Goal: Information Seeking & Learning: Learn about a topic

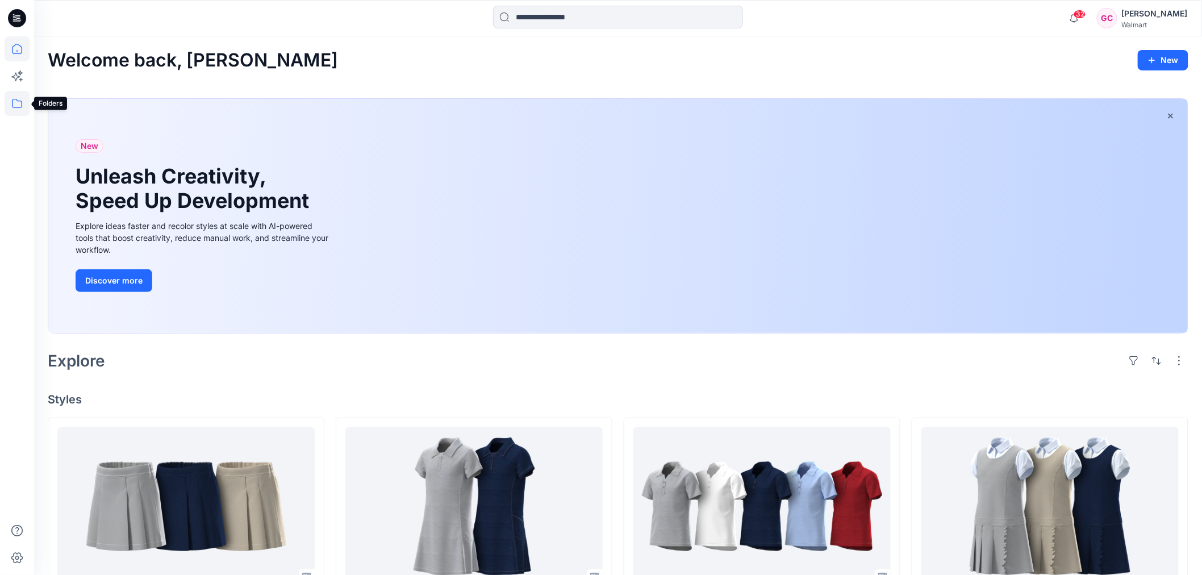
click at [23, 105] on icon at bounding box center [17, 103] width 25 height 25
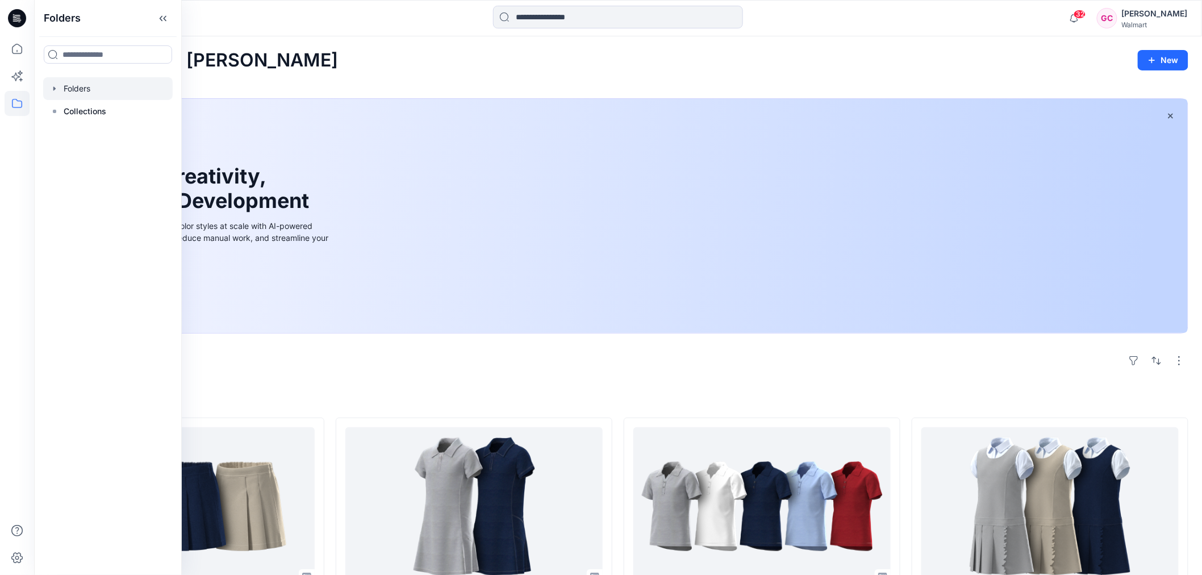
click at [77, 86] on div at bounding box center [108, 88] width 130 height 23
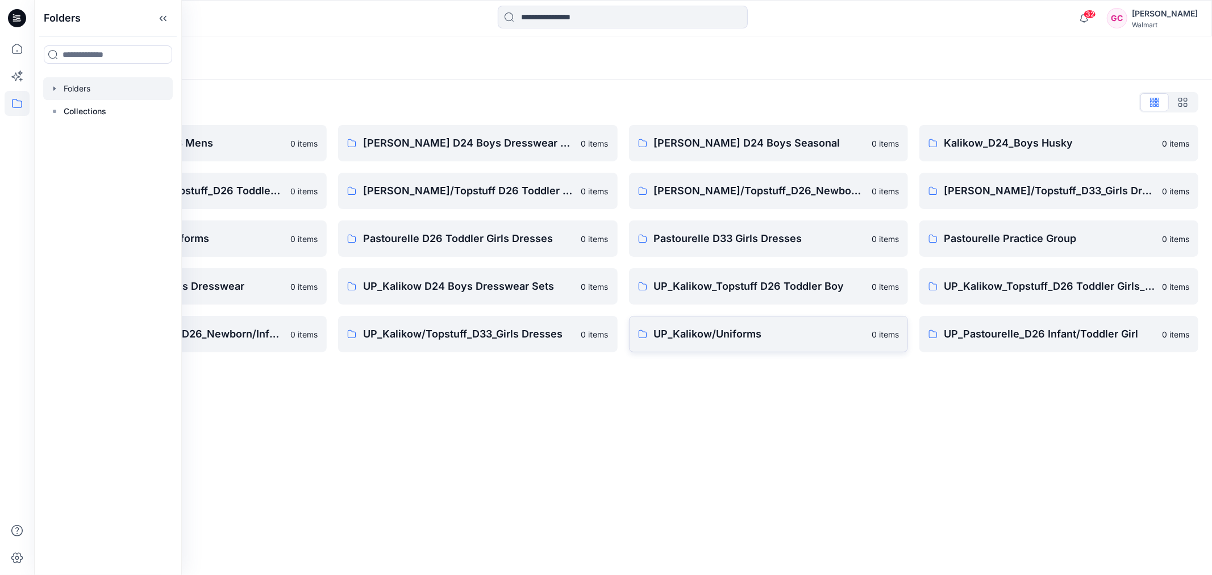
click at [716, 343] on link "UP_Kalikow/Uniforms 0 items" at bounding box center [768, 334] width 279 height 36
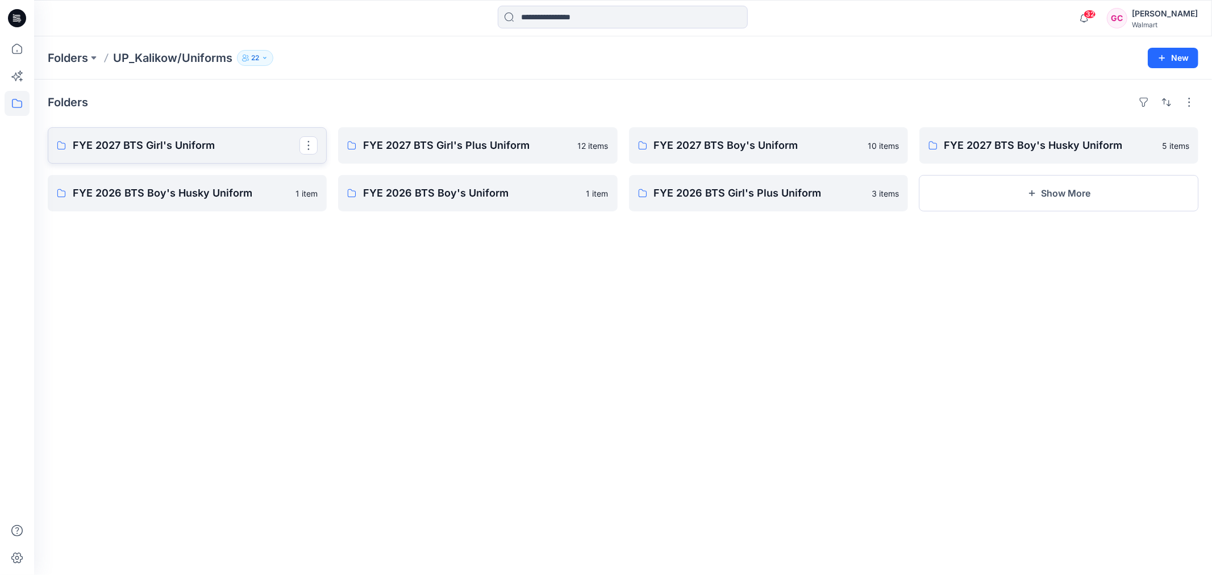
click at [182, 138] on p "FYE 2027 BTS Girl's Uniform" at bounding box center [186, 145] width 227 height 16
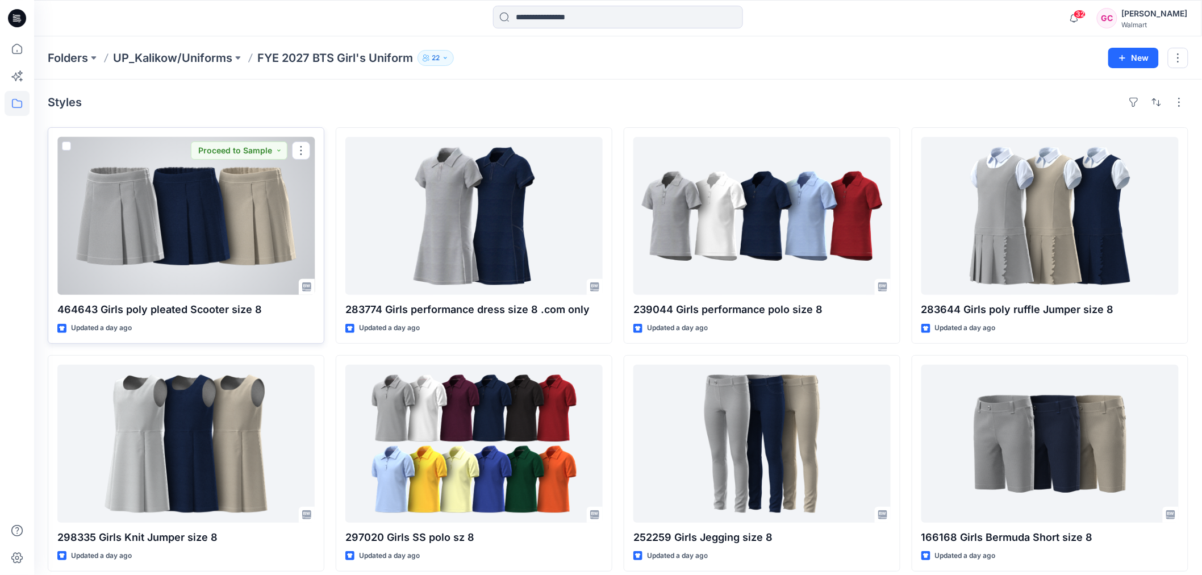
click at [199, 248] on div at bounding box center [185, 216] width 257 height 158
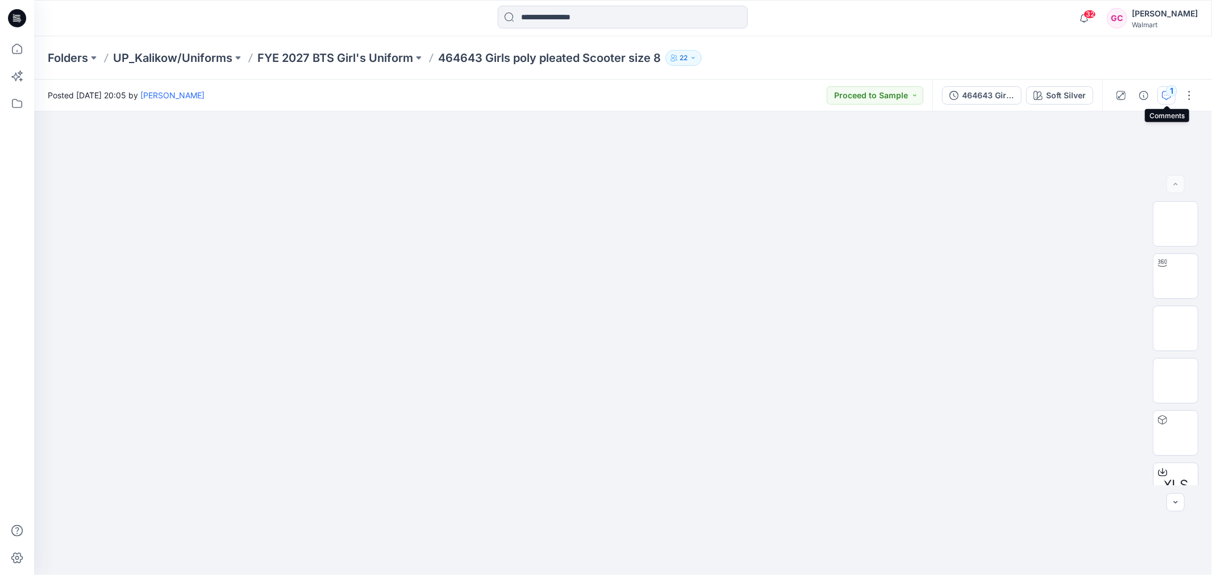
click at [1169, 93] on div "1" at bounding box center [1171, 90] width 11 height 11
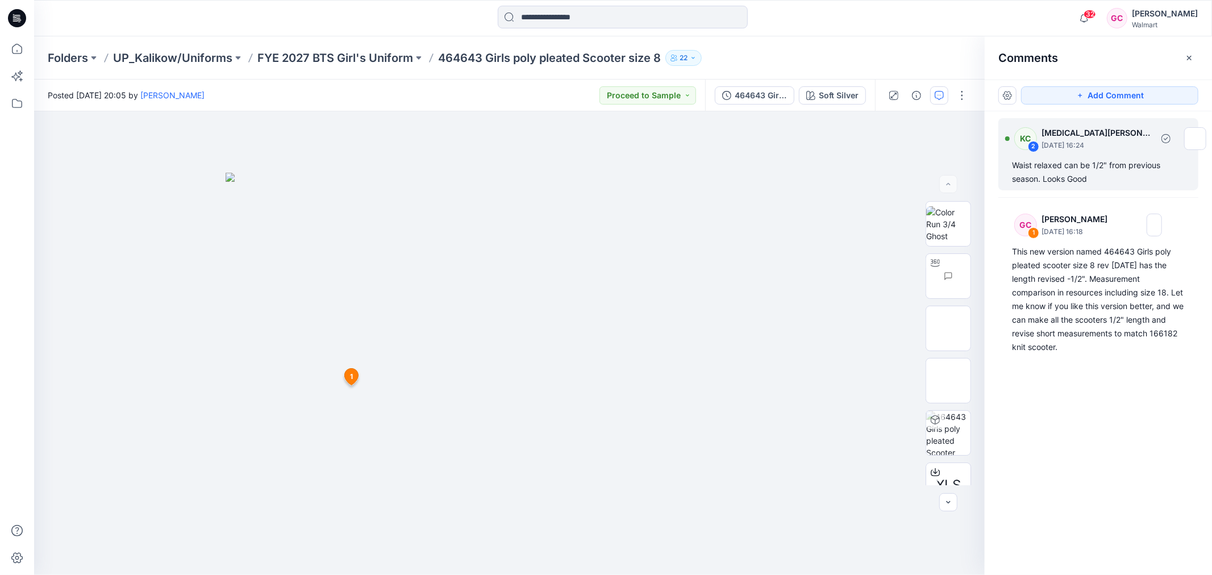
click at [1070, 182] on div "Waist relaxed can be 1/2" from previous season. Looks Good" at bounding box center [1098, 172] width 173 height 27
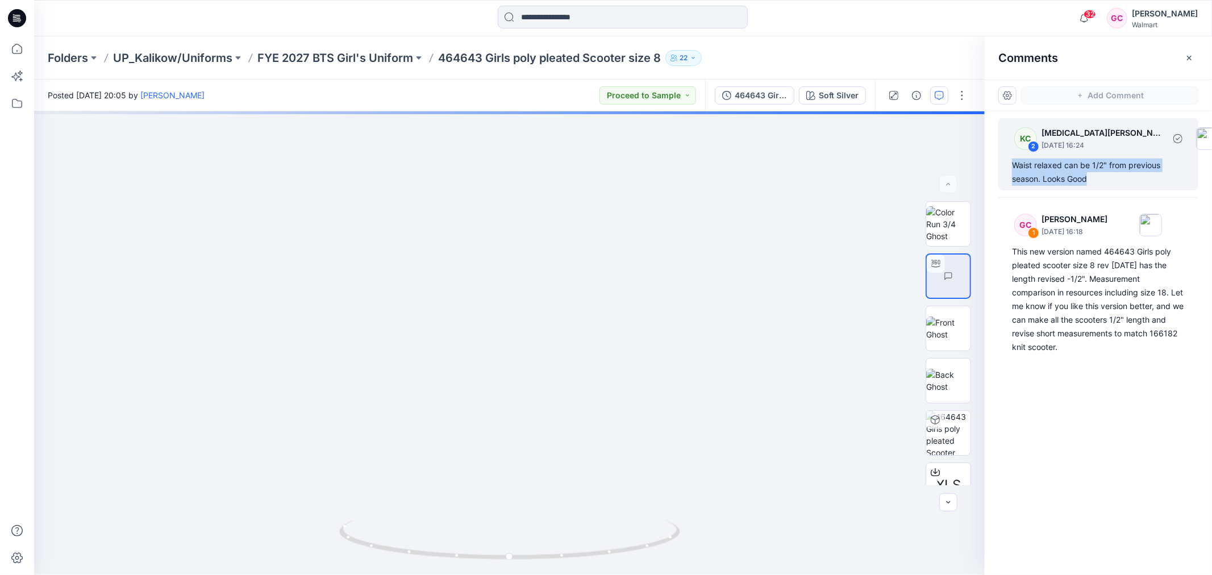
drag, startPoint x: 1089, startPoint y: 178, endPoint x: 1011, endPoint y: 158, distance: 79.8
click at [1011, 158] on div "KC 2 [MEDICAL_DATA][PERSON_NAME] [DATE] 16:24 Waist relaxed can be 1/2" from pr…" at bounding box center [1098, 154] width 200 height 72
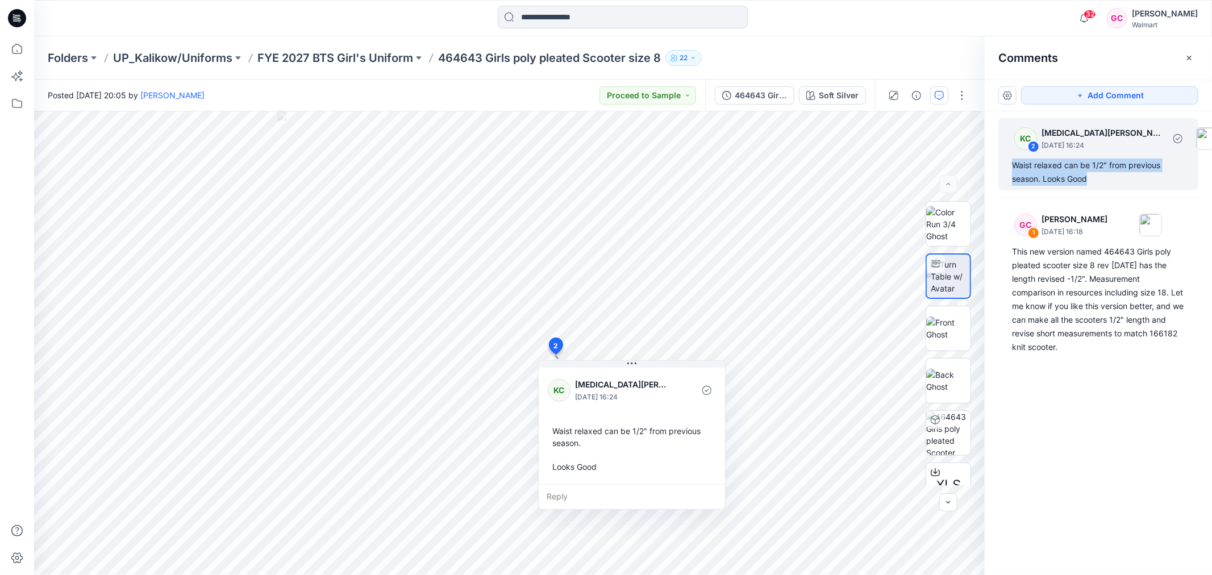
copy div "Waist relaxed can be 1/2" from previous season. Looks Good"
click at [348, 55] on p "FYE 2027 BTS Girl's Uniform" at bounding box center [335, 58] width 156 height 16
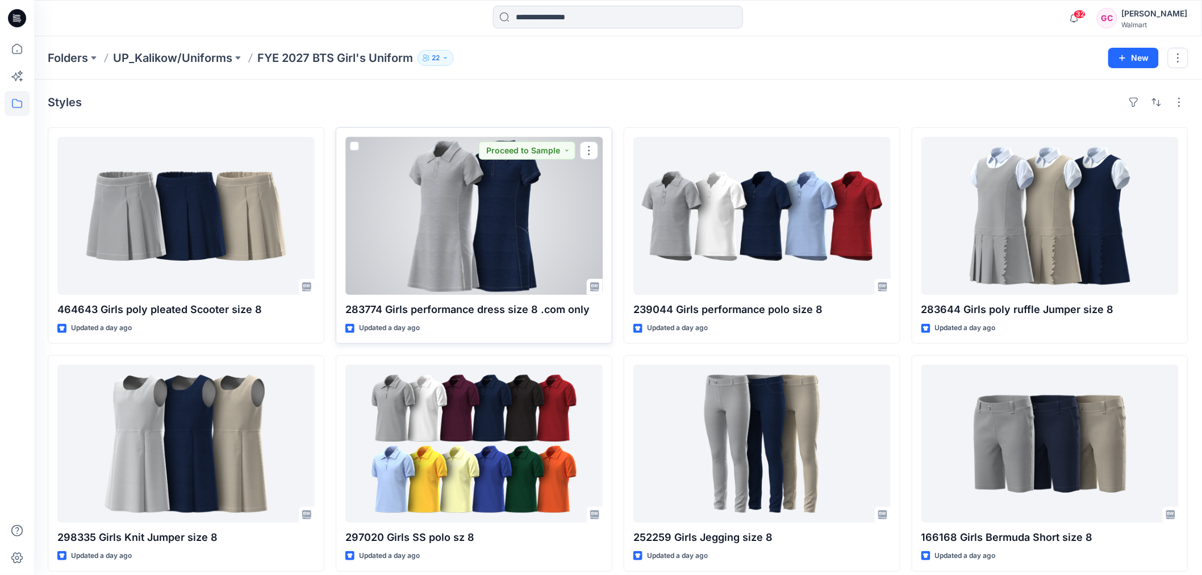
click at [491, 199] on div at bounding box center [473, 216] width 257 height 158
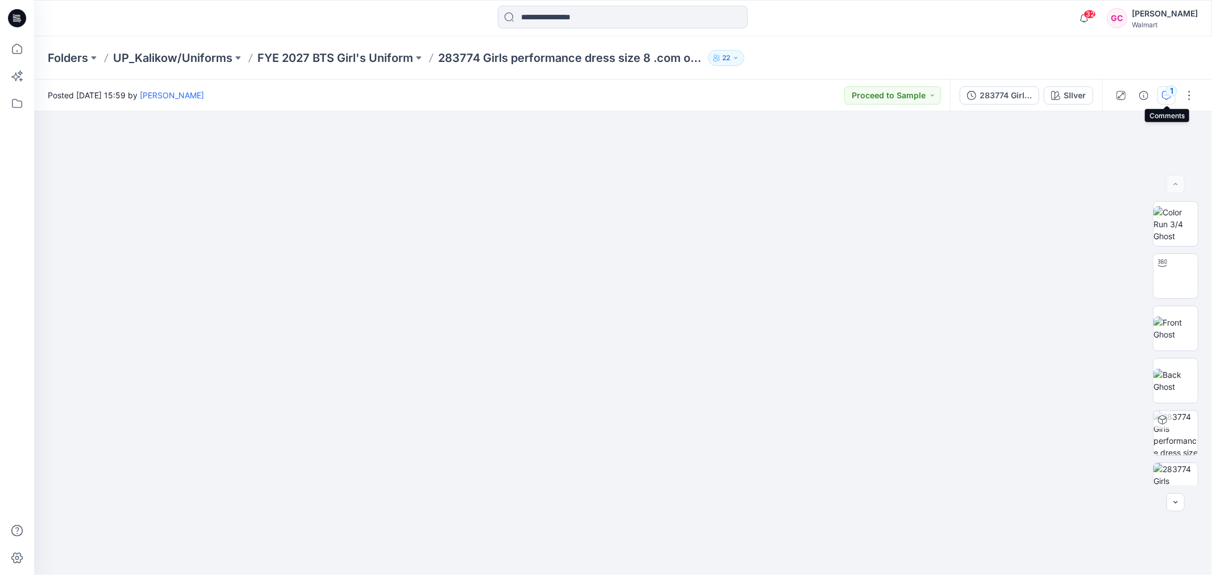
click at [1168, 94] on div "1" at bounding box center [1171, 90] width 11 height 11
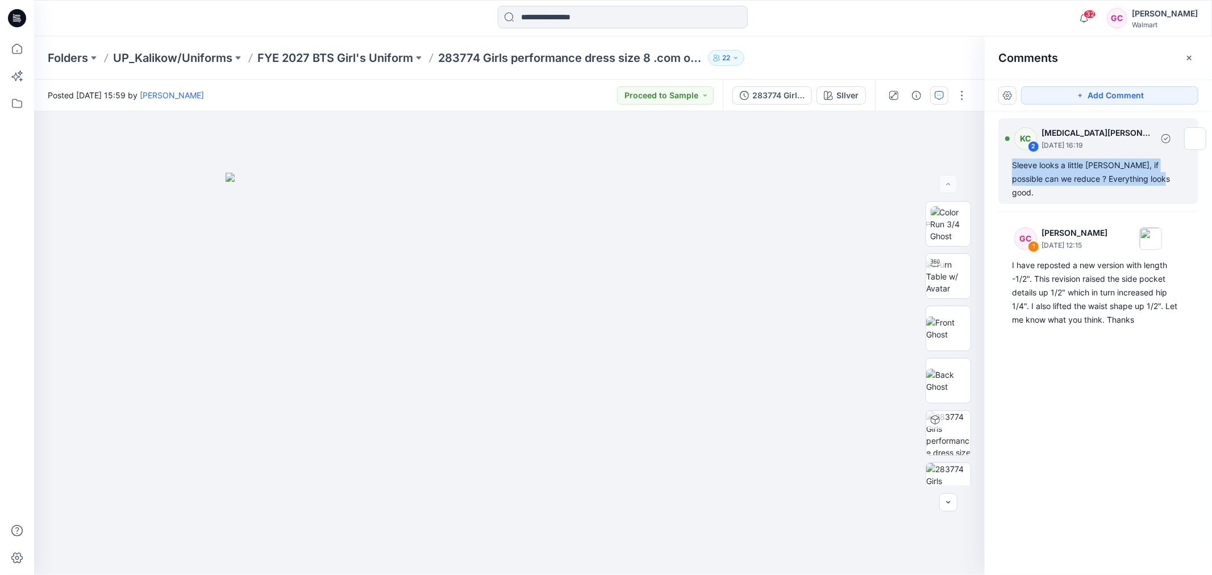
drag, startPoint x: 1132, startPoint y: 178, endPoint x: 1010, endPoint y: 162, distance: 123.2
click at [1010, 163] on div "KC 2 [MEDICAL_DATA][PERSON_NAME] [DATE] 16:19 Sleeve looks a little [PERSON_NAM…" at bounding box center [1098, 161] width 200 height 86
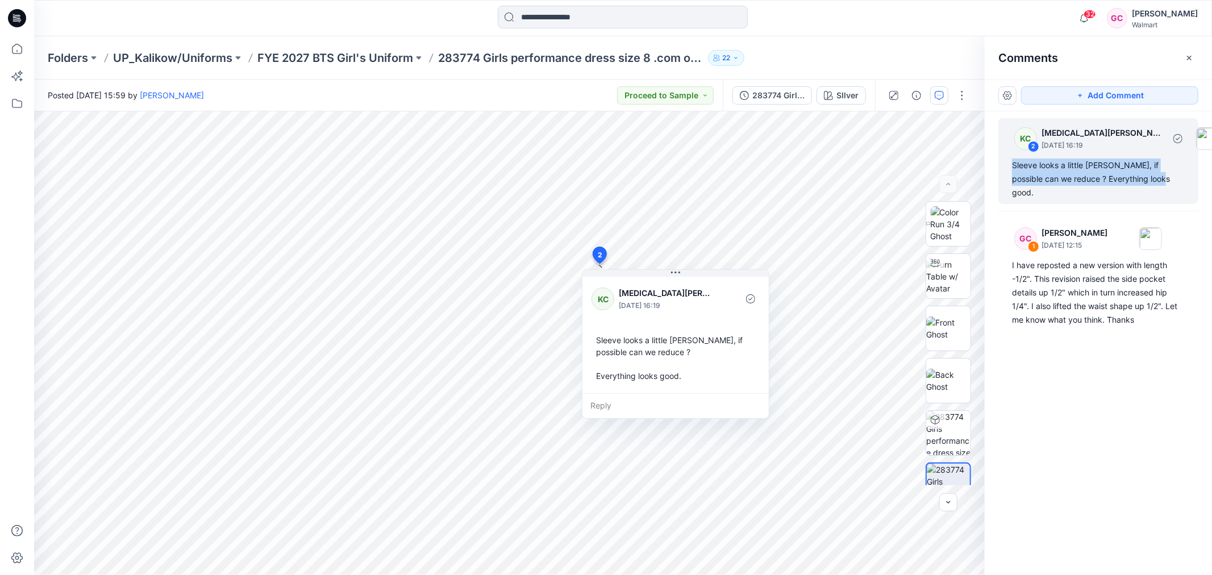
copy div "Sleeve looks a little [PERSON_NAME], if possible can we reduce ? Everything loo…"
click at [757, 93] on div "283774 Girls performance dress size 8 REV [DATE]" at bounding box center [778, 95] width 52 height 12
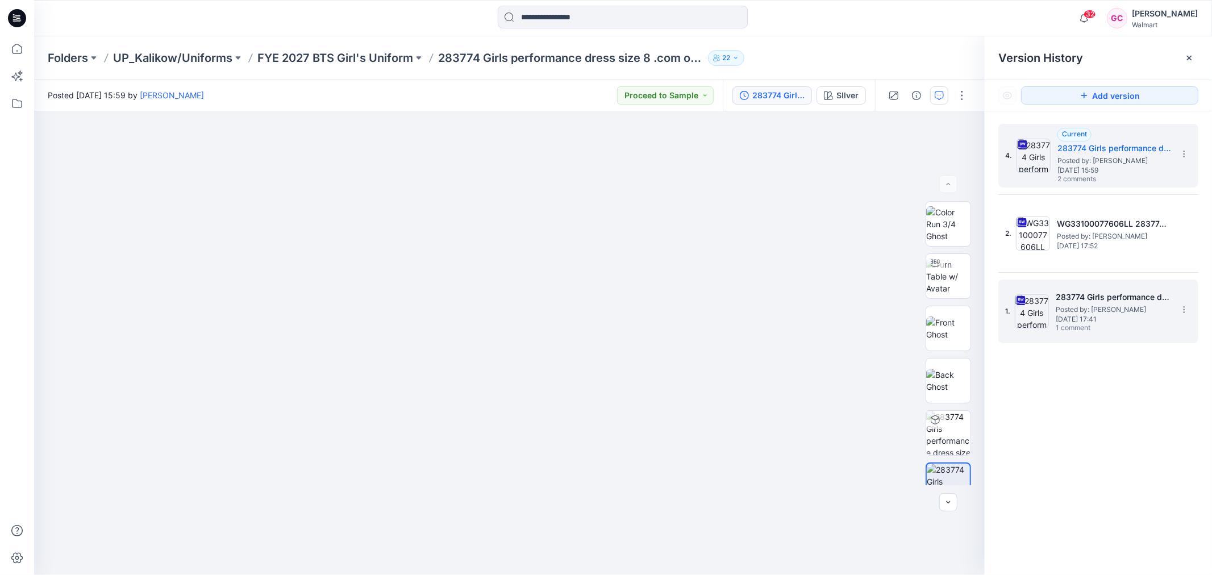
click at [1066, 305] on span "Posted by: [PERSON_NAME]" at bounding box center [1113, 309] width 114 height 11
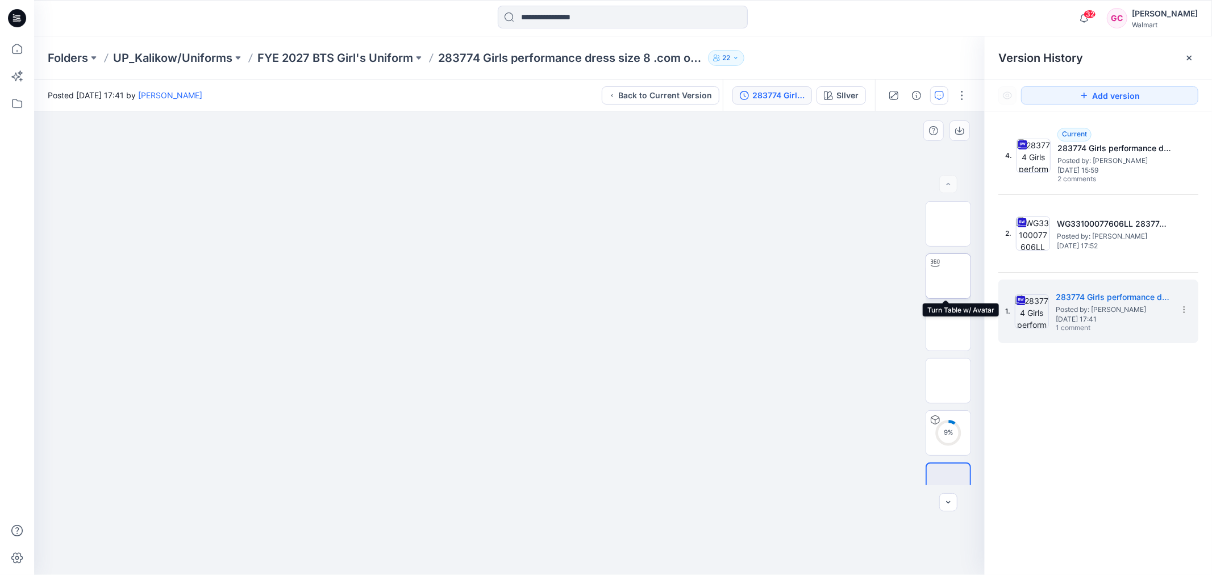
click at [948, 276] on img at bounding box center [948, 276] width 0 height 0
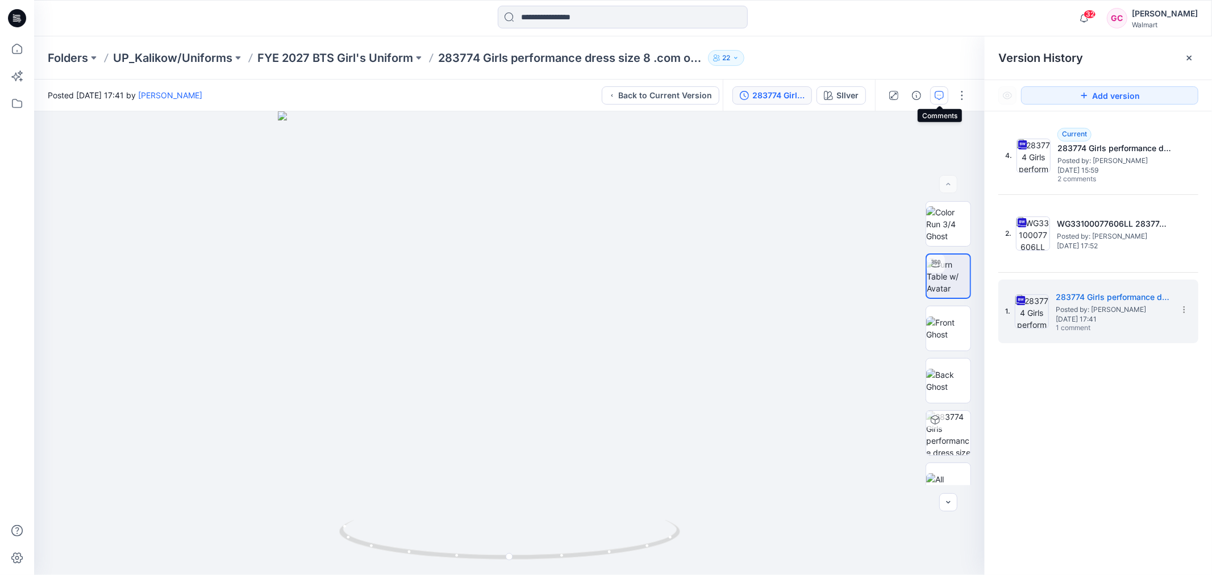
click at [932, 98] on button "button" at bounding box center [939, 95] width 18 height 18
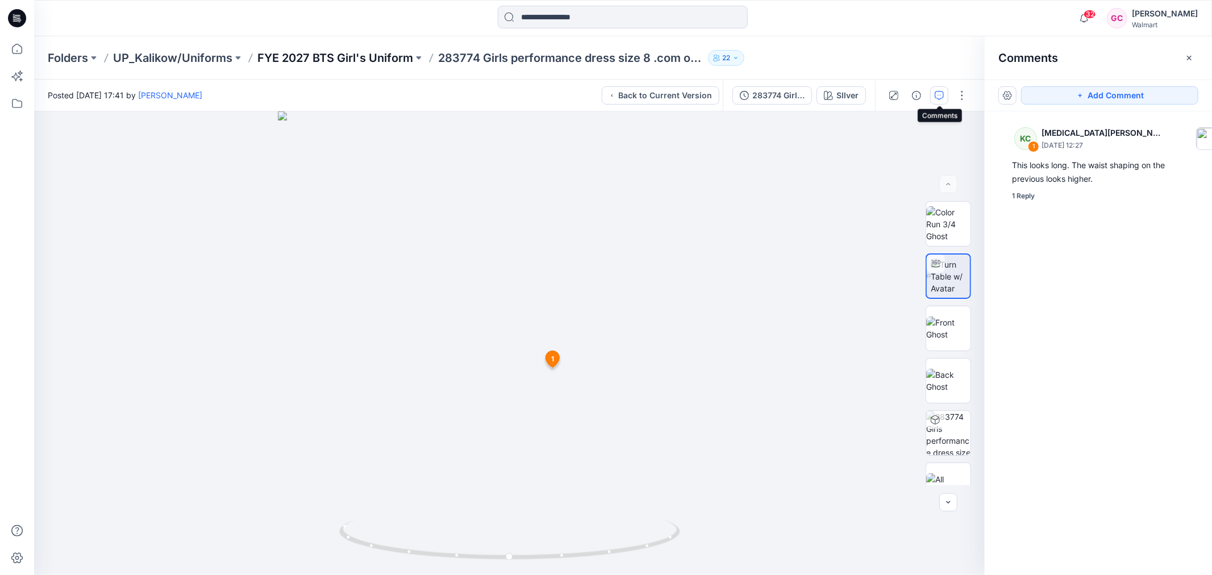
click at [375, 57] on p "FYE 2027 BTS Girl's Uniform" at bounding box center [335, 58] width 156 height 16
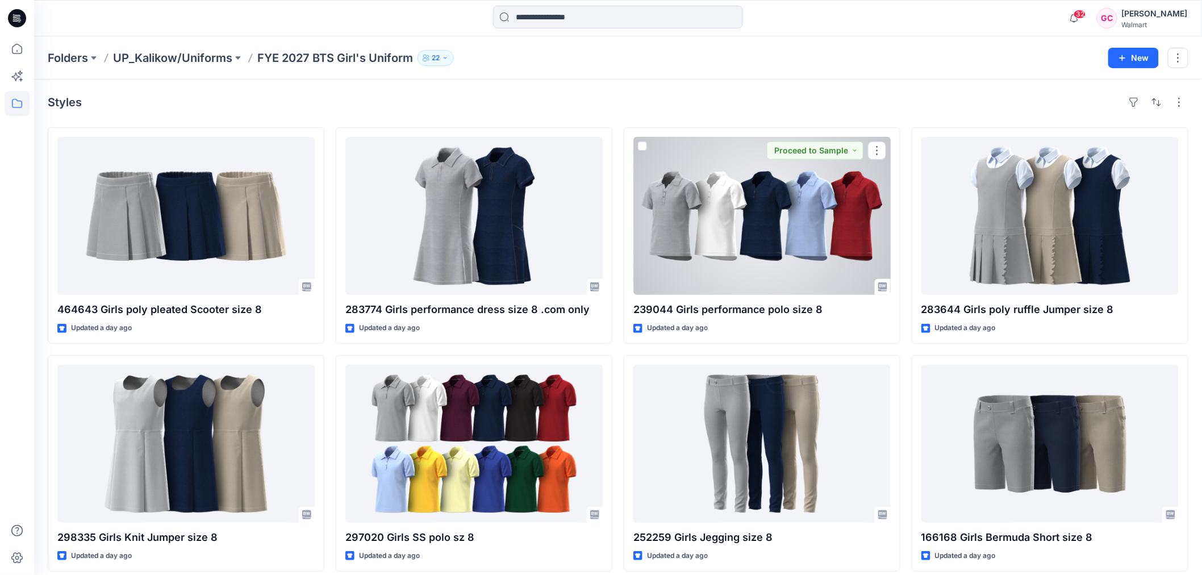
click at [764, 237] on div at bounding box center [761, 216] width 257 height 158
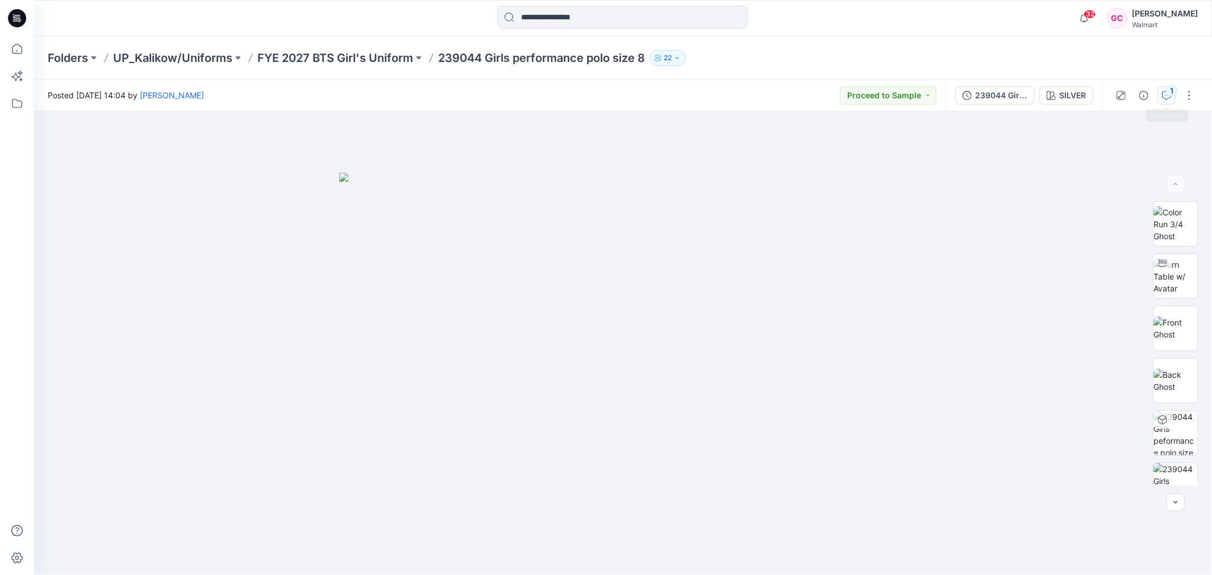
click at [1168, 89] on div "1" at bounding box center [1171, 90] width 11 height 11
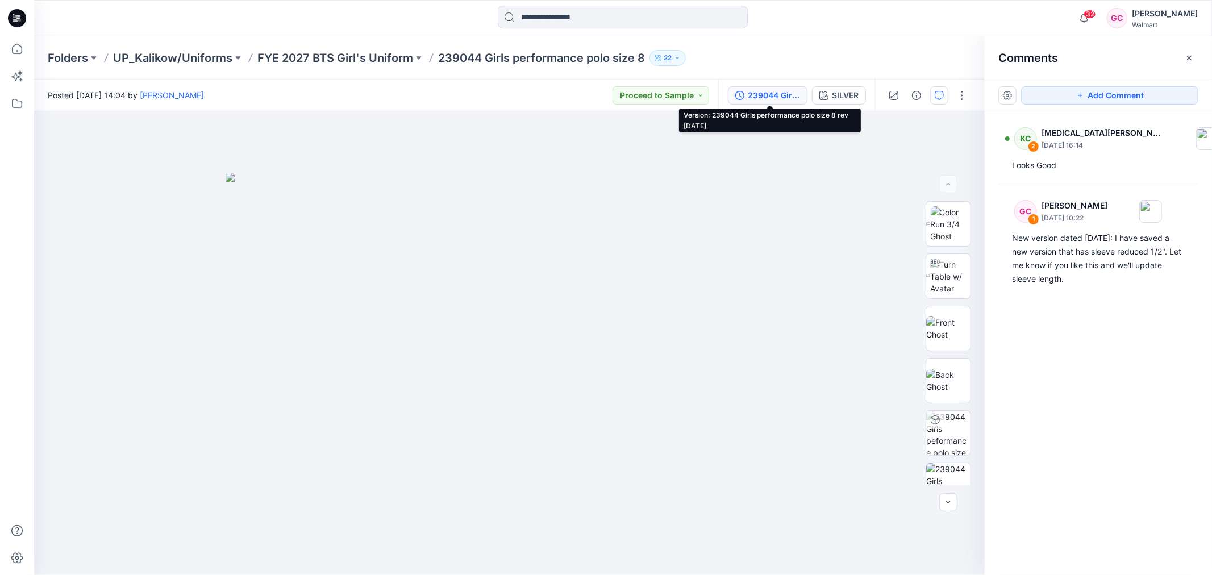
click at [779, 89] on div "239044 Girls performance polo size 8 rev [DATE]" at bounding box center [774, 95] width 52 height 12
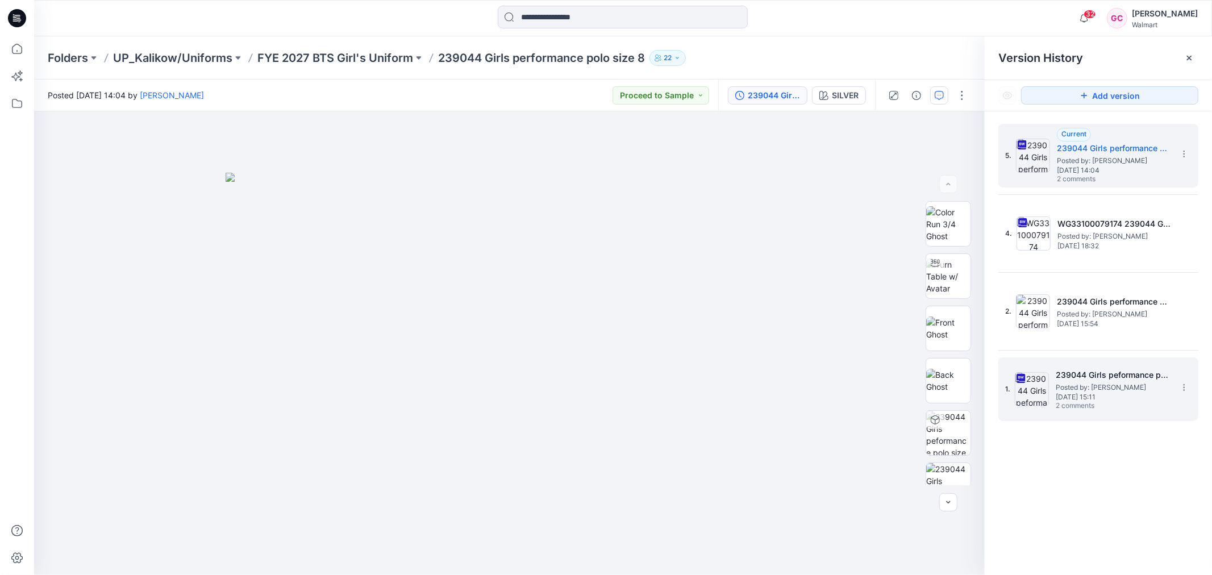
click at [1086, 382] on span "Posted by: [PERSON_NAME]" at bounding box center [1113, 387] width 114 height 11
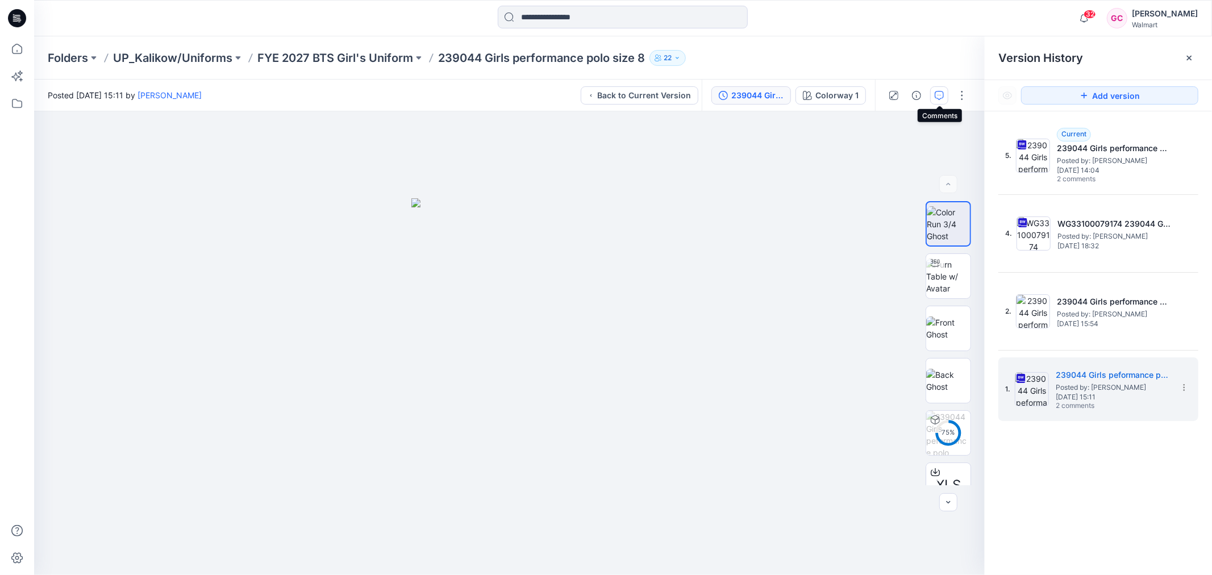
click at [941, 97] on icon "button" at bounding box center [939, 95] width 9 height 9
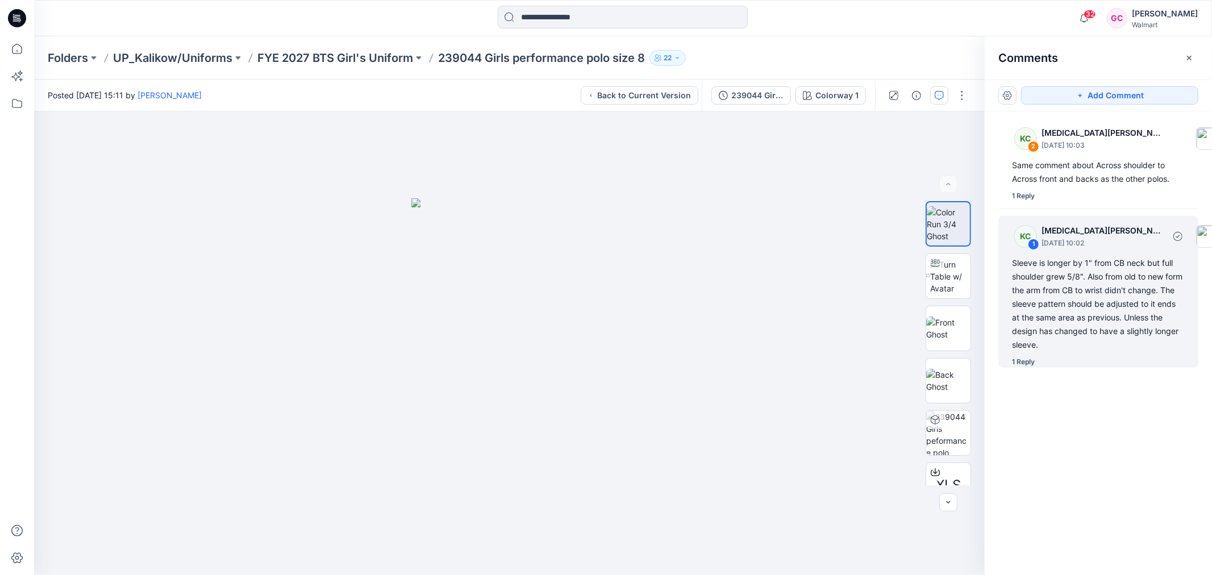
click at [1027, 362] on div "1 Reply" at bounding box center [1023, 361] width 23 height 11
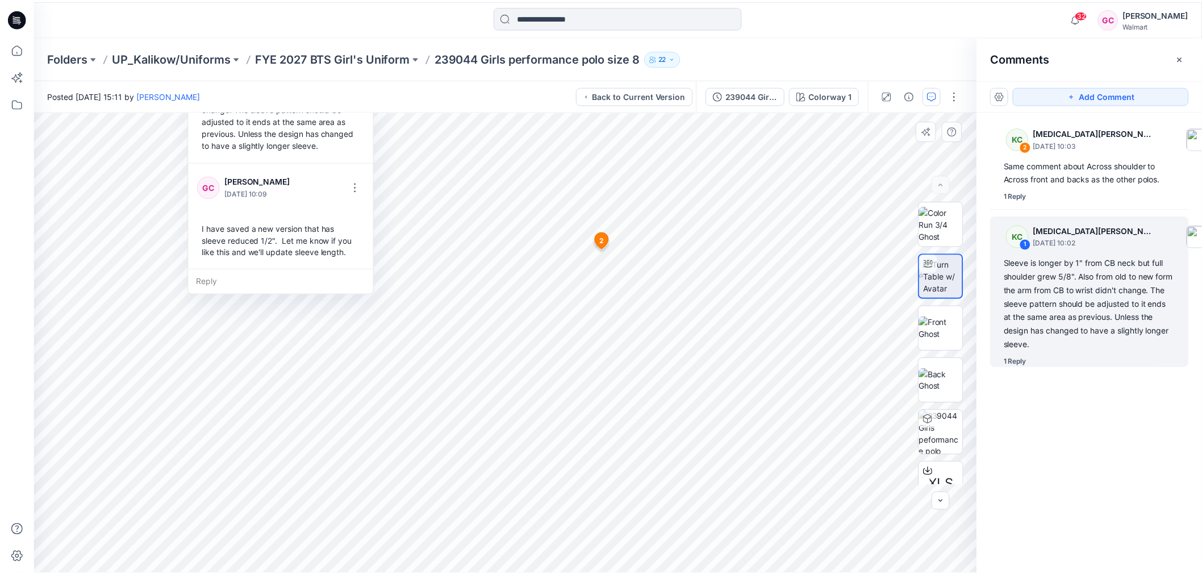
scroll to position [91, 0]
click at [760, 92] on div "239044 Girls peformance polo" at bounding box center [757, 95] width 52 height 12
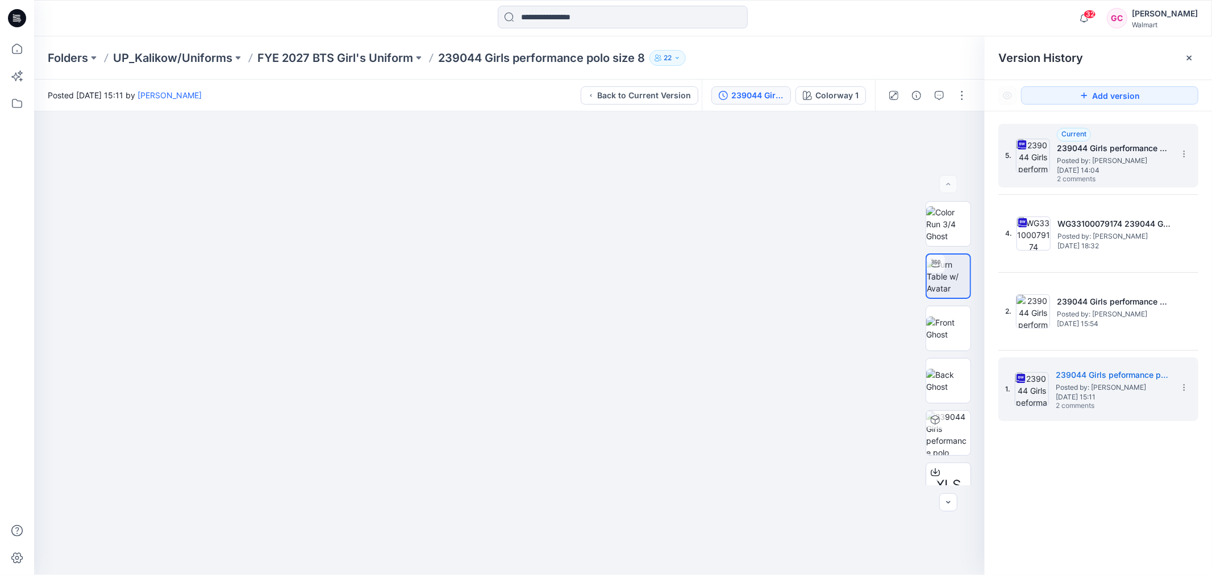
click at [1124, 171] on span "[DATE] 14:04" at bounding box center [1114, 170] width 114 height 8
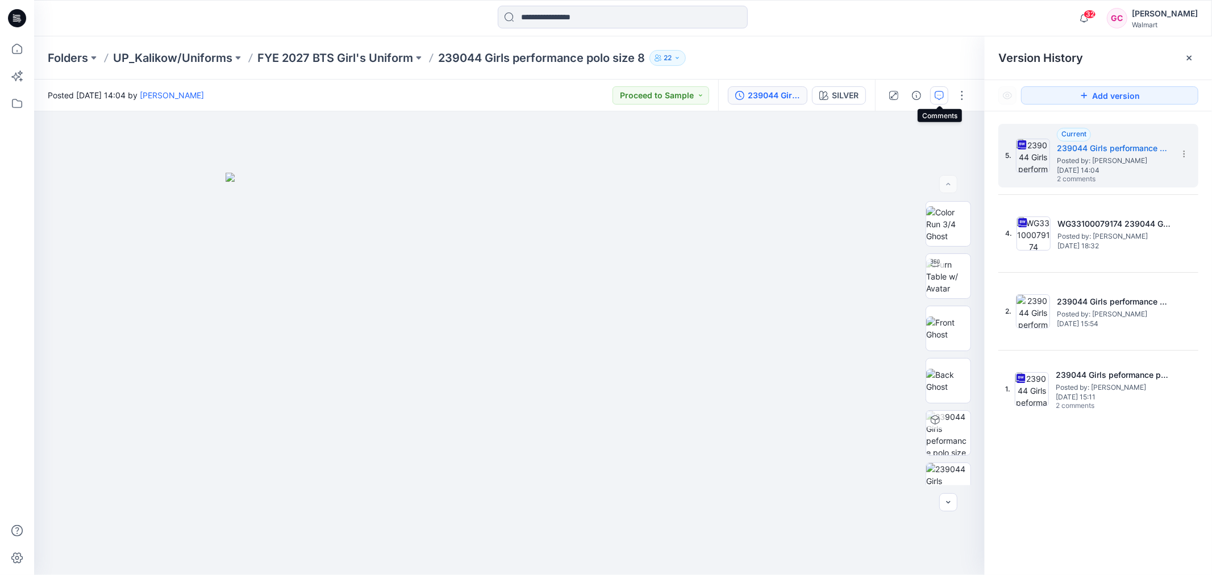
click at [936, 97] on icon "button" at bounding box center [939, 95] width 9 height 9
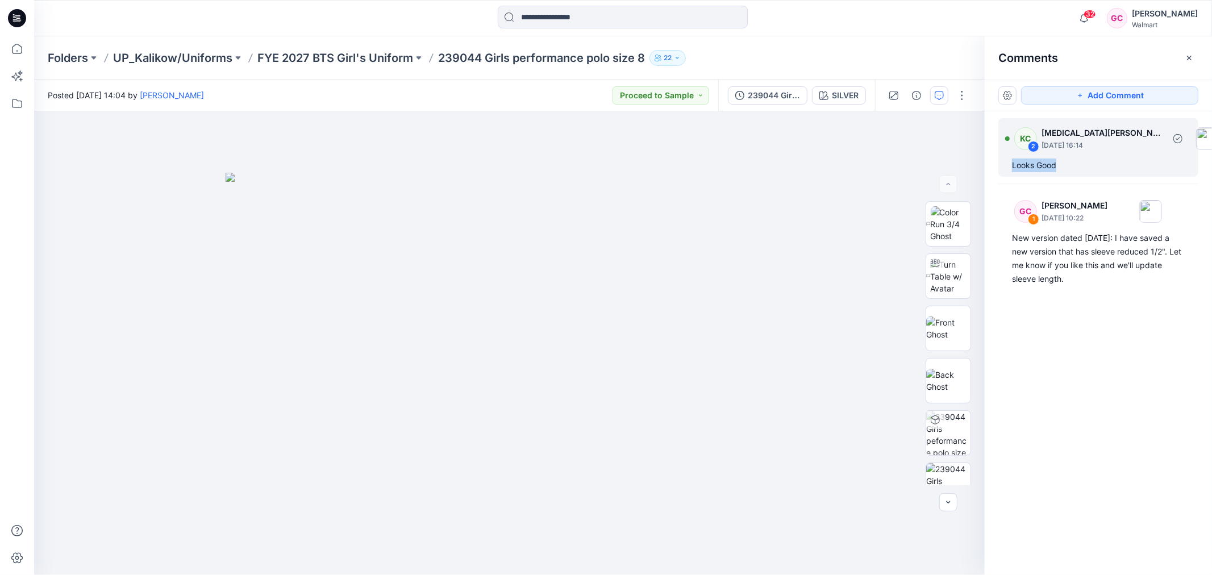
drag, startPoint x: 1064, startPoint y: 164, endPoint x: 1006, endPoint y: 162, distance: 58.0
click at [1006, 162] on div "KC 2 [MEDICAL_DATA][PERSON_NAME] [DATE] 16:14 Looks Good" at bounding box center [1098, 147] width 200 height 59
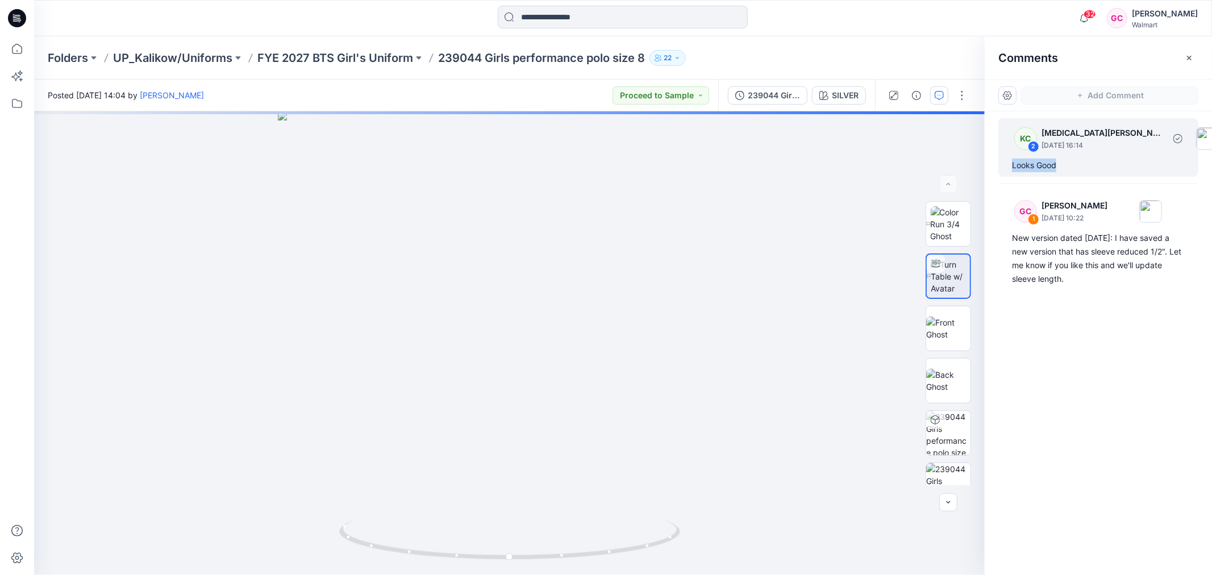
copy div "Looks Good"
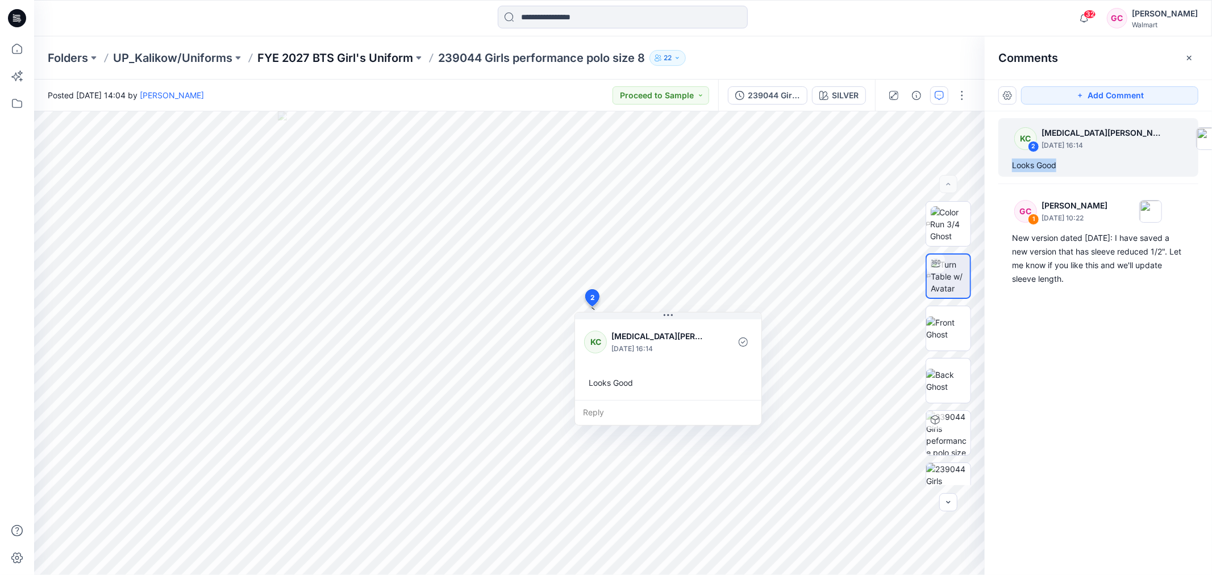
click at [343, 56] on p "FYE 2027 BTS Girl's Uniform" at bounding box center [335, 58] width 156 height 16
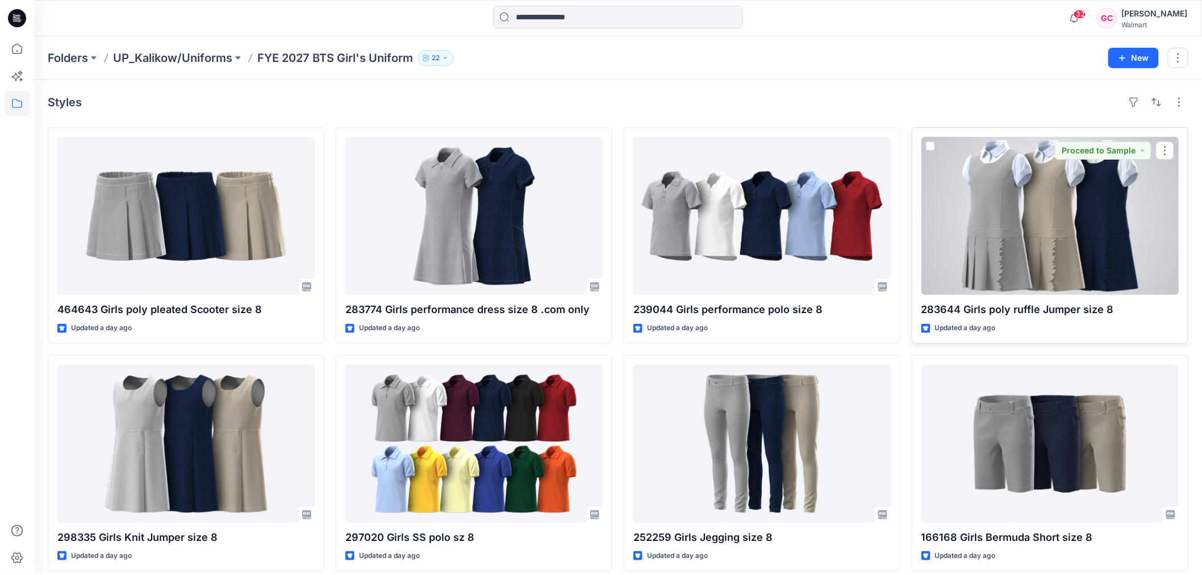
click at [1106, 263] on div at bounding box center [1050, 216] width 257 height 158
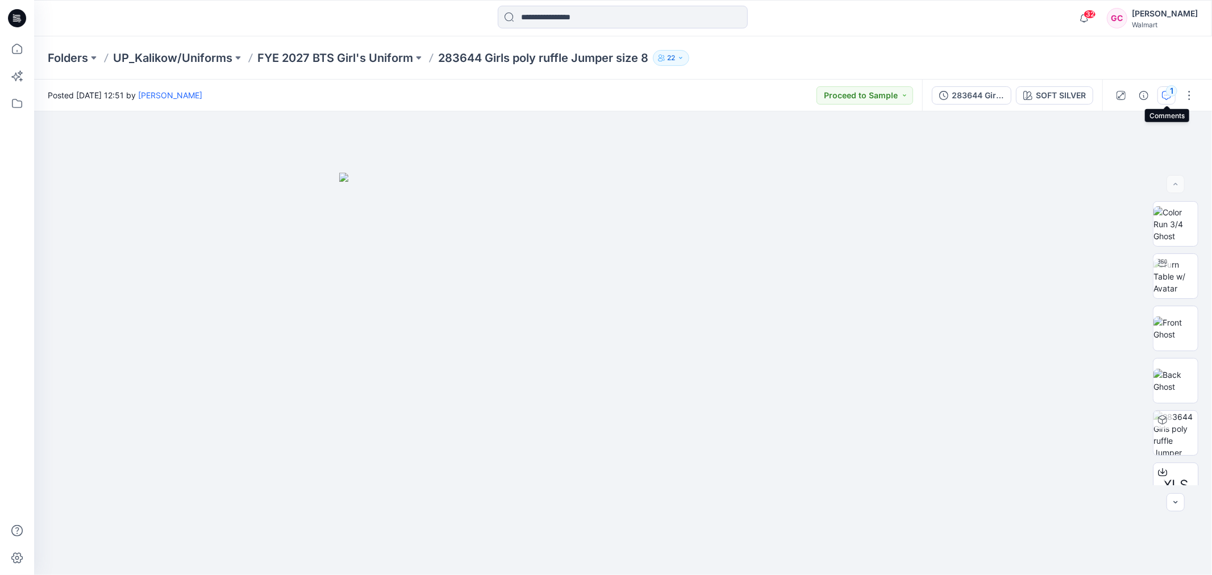
click at [1169, 96] on icon "button" at bounding box center [1166, 95] width 9 height 9
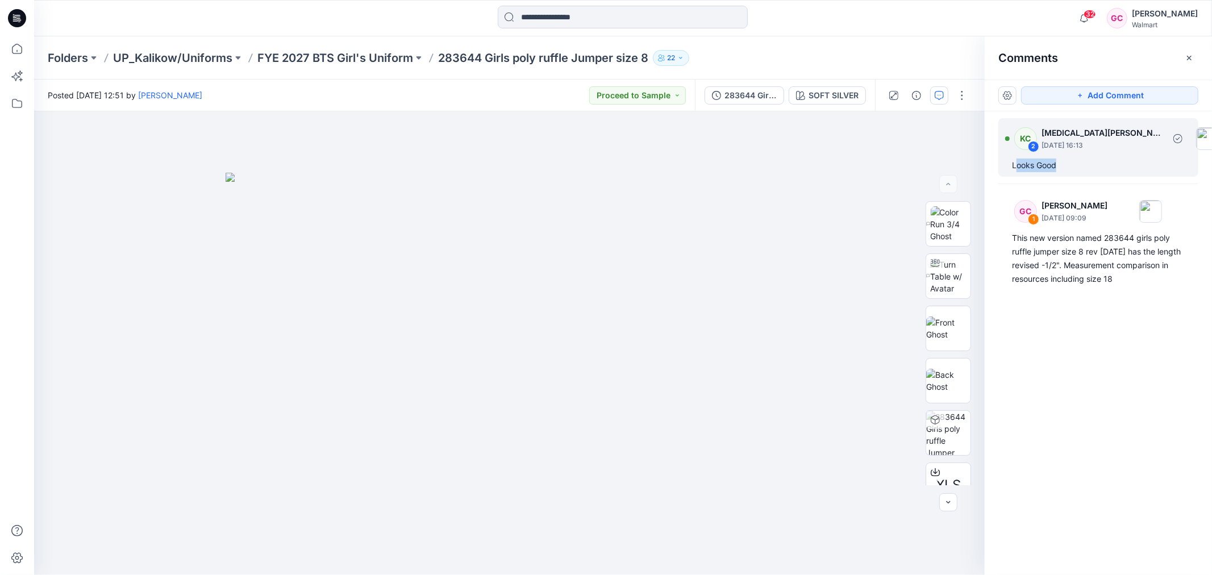
drag, startPoint x: 1064, startPoint y: 158, endPoint x: 1015, endPoint y: 160, distance: 48.9
click at [1015, 160] on div "Looks Good" at bounding box center [1098, 166] width 173 height 14
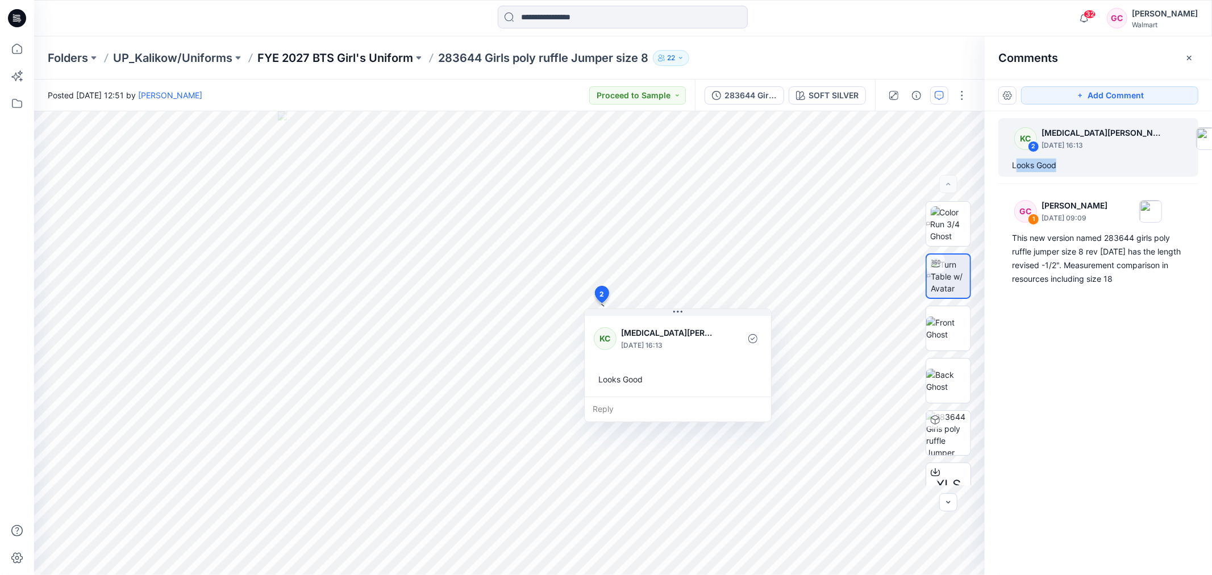
click at [387, 55] on p "FYE 2027 BTS Girl's Uniform" at bounding box center [335, 58] width 156 height 16
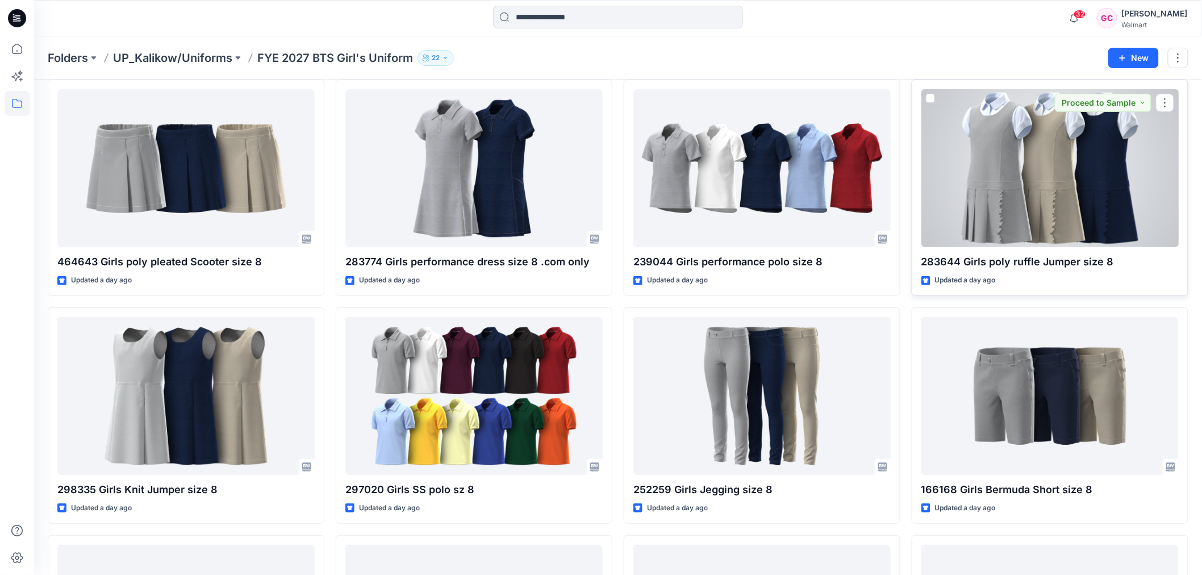
scroll to position [63, 0]
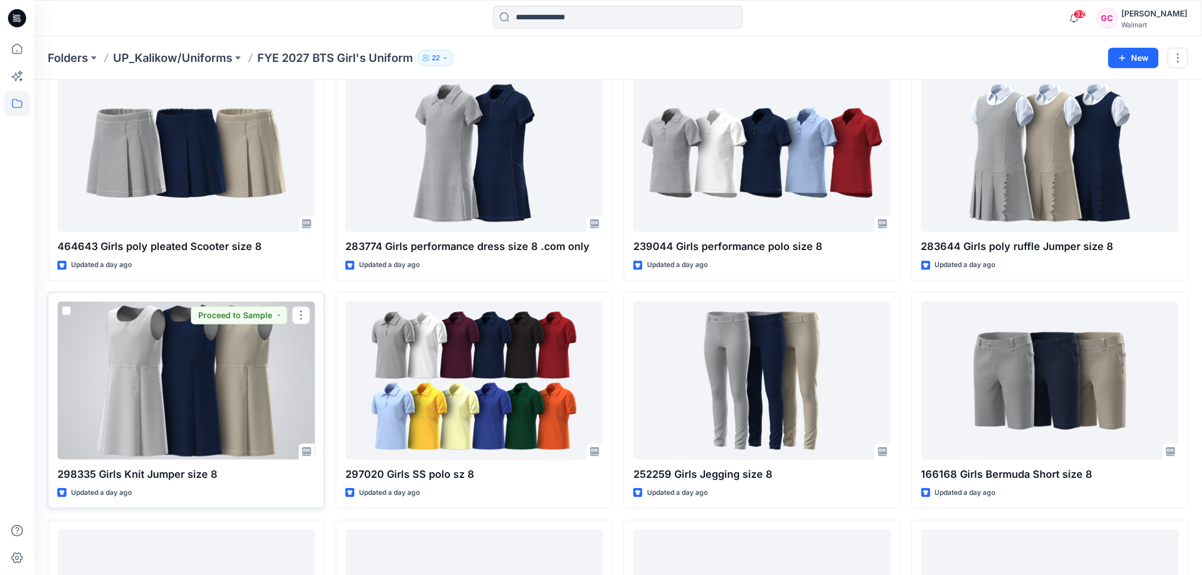
click at [199, 398] on div at bounding box center [185, 381] width 257 height 158
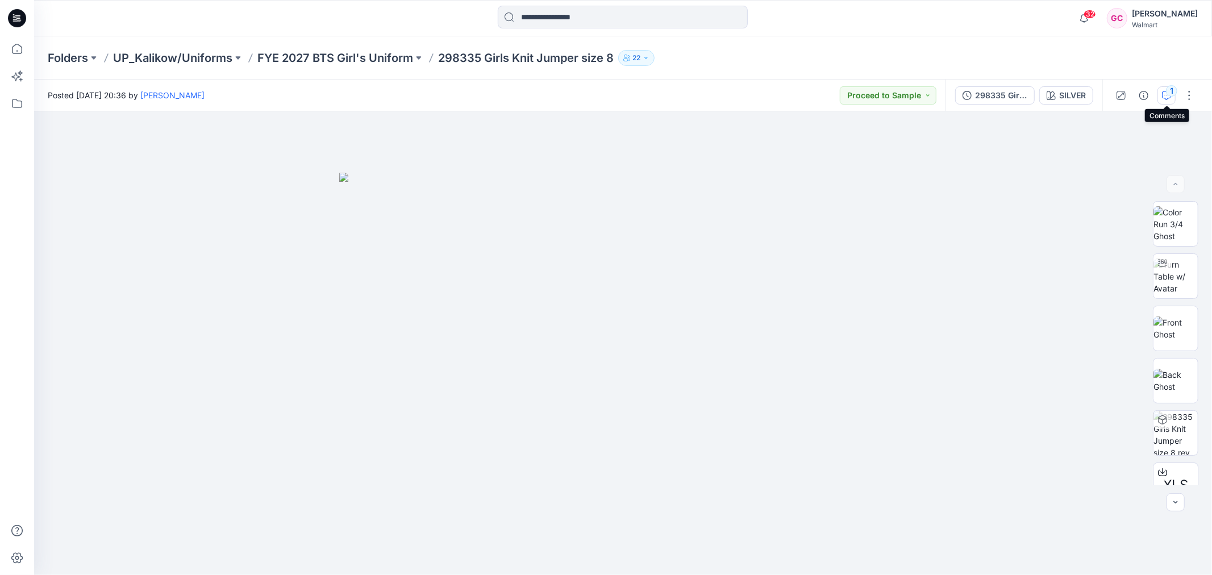
click at [1168, 95] on icon "button" at bounding box center [1166, 95] width 9 height 9
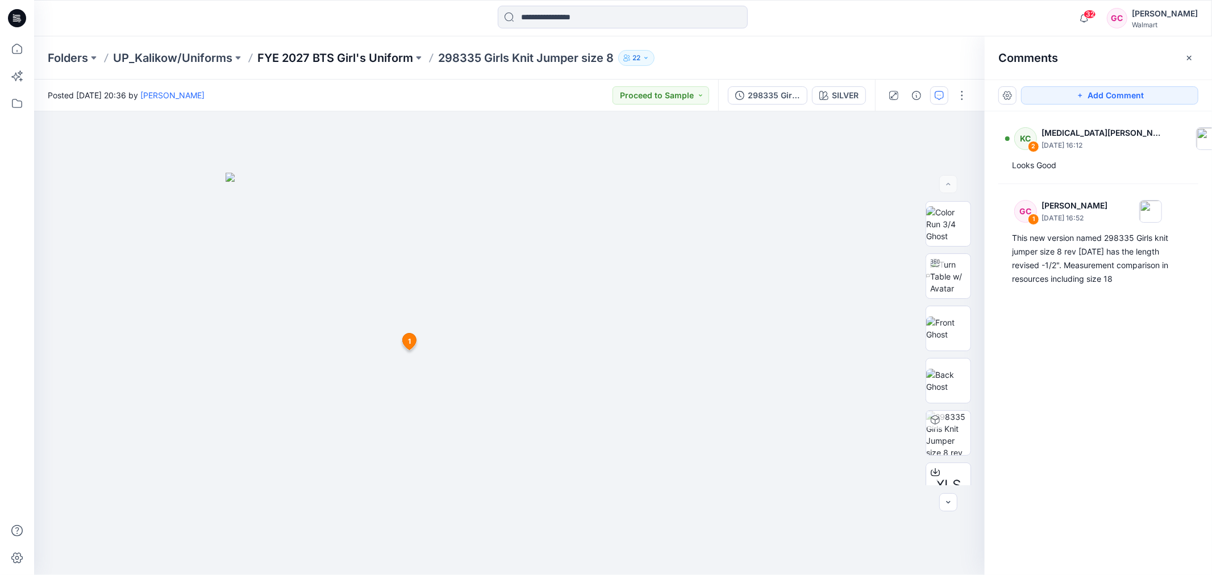
click at [373, 58] on p "FYE 2027 BTS Girl's Uniform" at bounding box center [335, 58] width 156 height 16
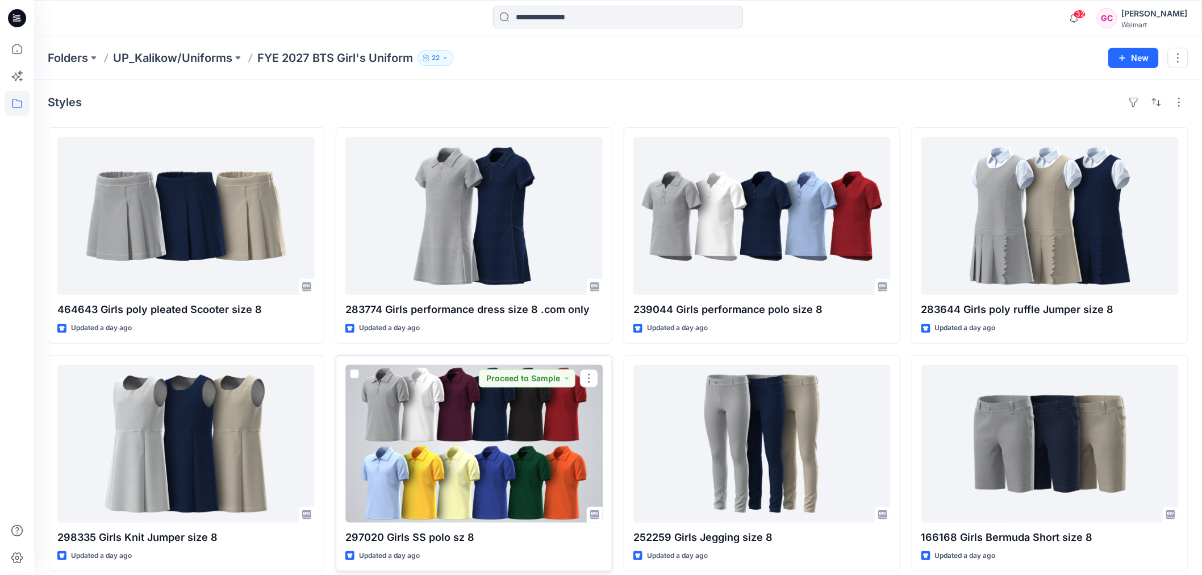
click at [480, 432] on div at bounding box center [473, 444] width 257 height 158
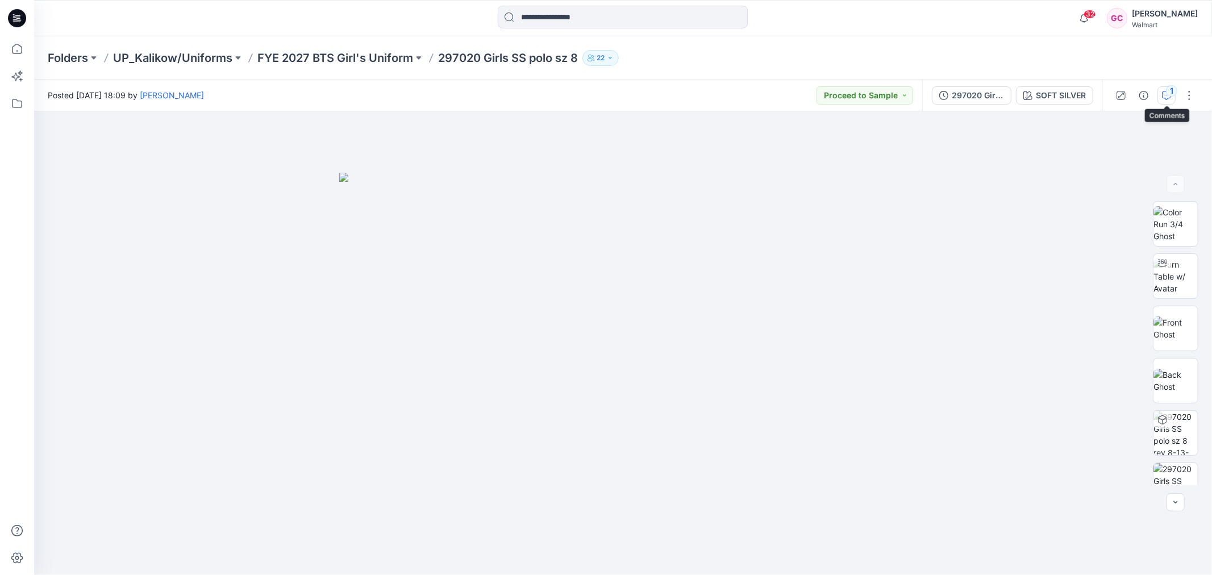
click at [1165, 95] on icon "button" at bounding box center [1166, 95] width 9 height 9
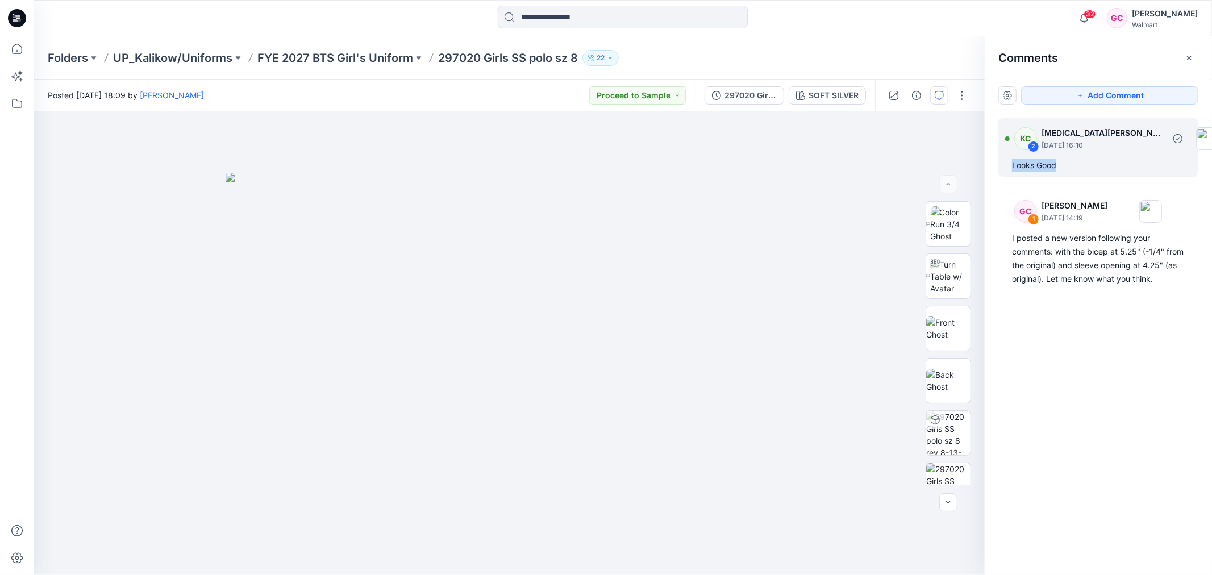
drag, startPoint x: 1061, startPoint y: 168, endPoint x: 1012, endPoint y: 162, distance: 49.1
click at [1012, 162] on div "Looks Good" at bounding box center [1098, 166] width 173 height 14
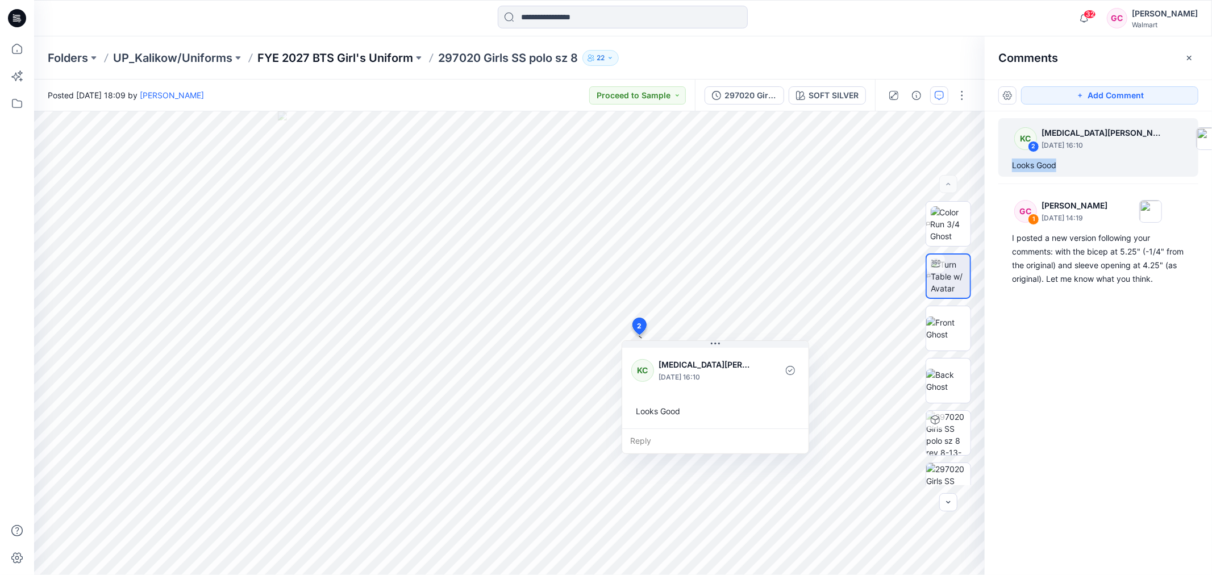
click at [373, 57] on p "FYE 2027 BTS Girl's Uniform" at bounding box center [335, 58] width 156 height 16
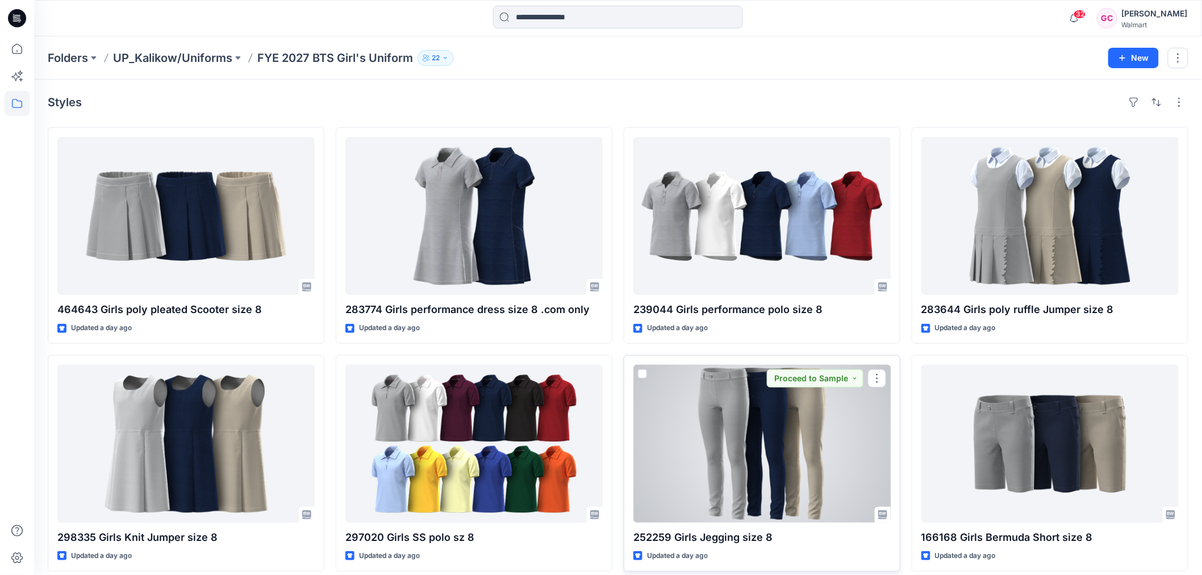
click at [781, 479] on div at bounding box center [761, 444] width 257 height 158
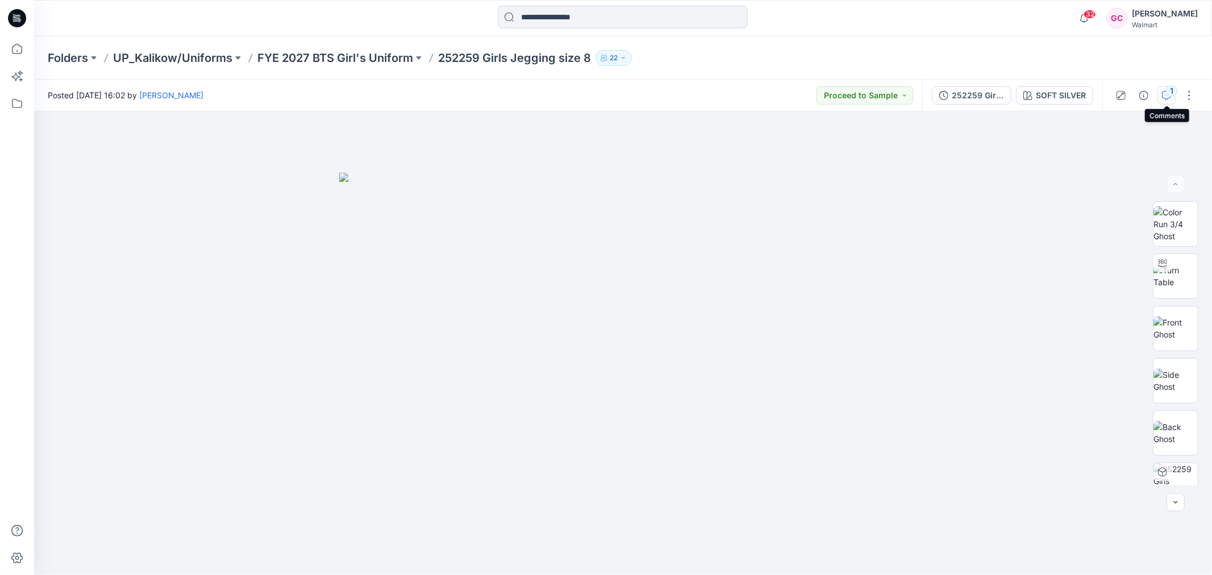
click at [1173, 93] on div "1" at bounding box center [1171, 90] width 11 height 11
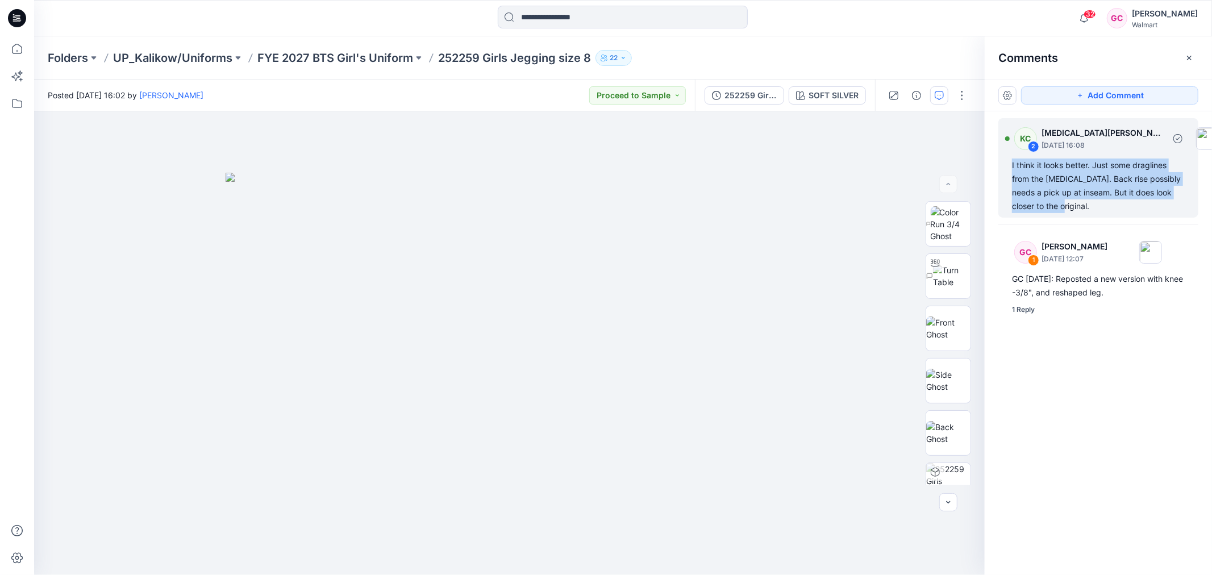
drag, startPoint x: 1058, startPoint y: 207, endPoint x: 1007, endPoint y: 165, distance: 66.6
click at [1007, 165] on div "KC 2 [MEDICAL_DATA][PERSON_NAME] [DATE] 16:08 I think it looks better. Just som…" at bounding box center [1098, 167] width 200 height 99
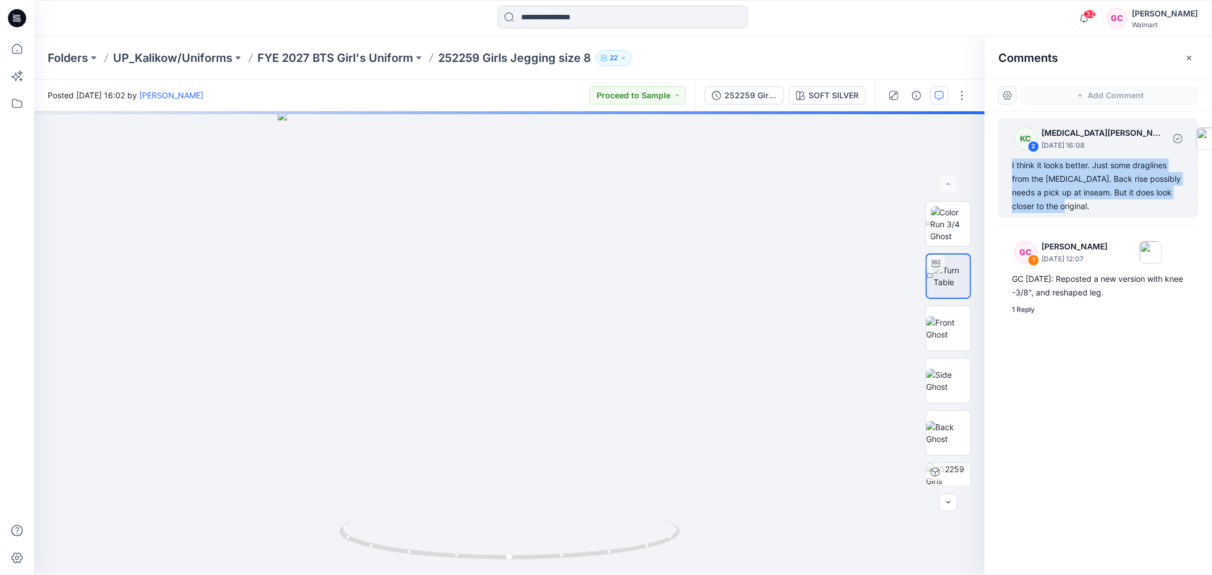
copy div "I think it looks better. Just some draglines from the [MEDICAL_DATA]. Back rise…"
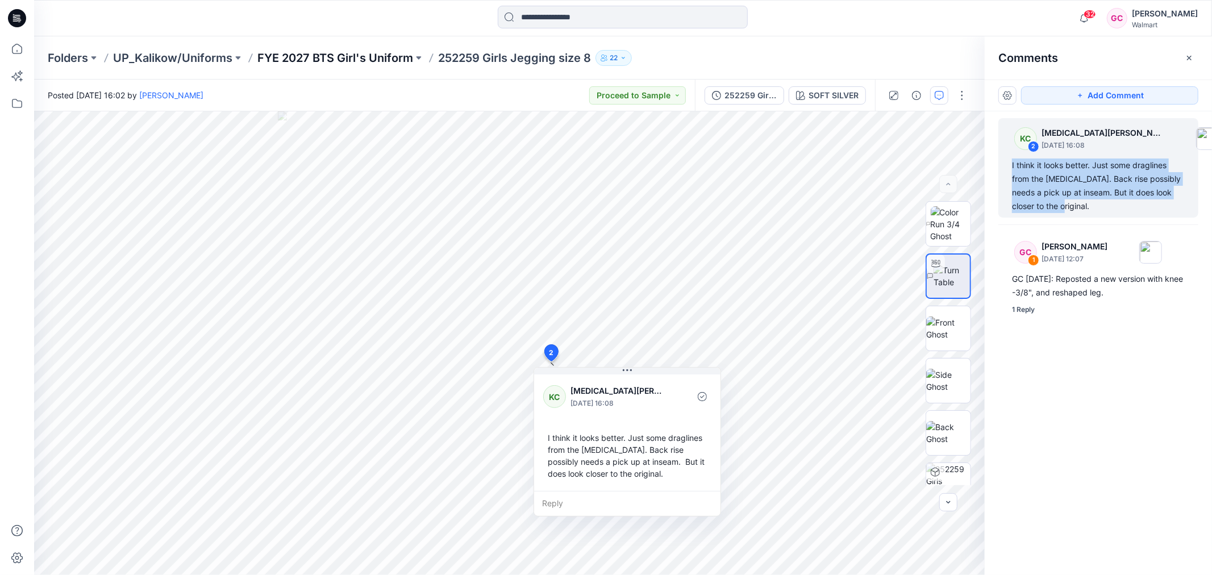
click at [385, 56] on p "FYE 2027 BTS Girl's Uniform" at bounding box center [335, 58] width 156 height 16
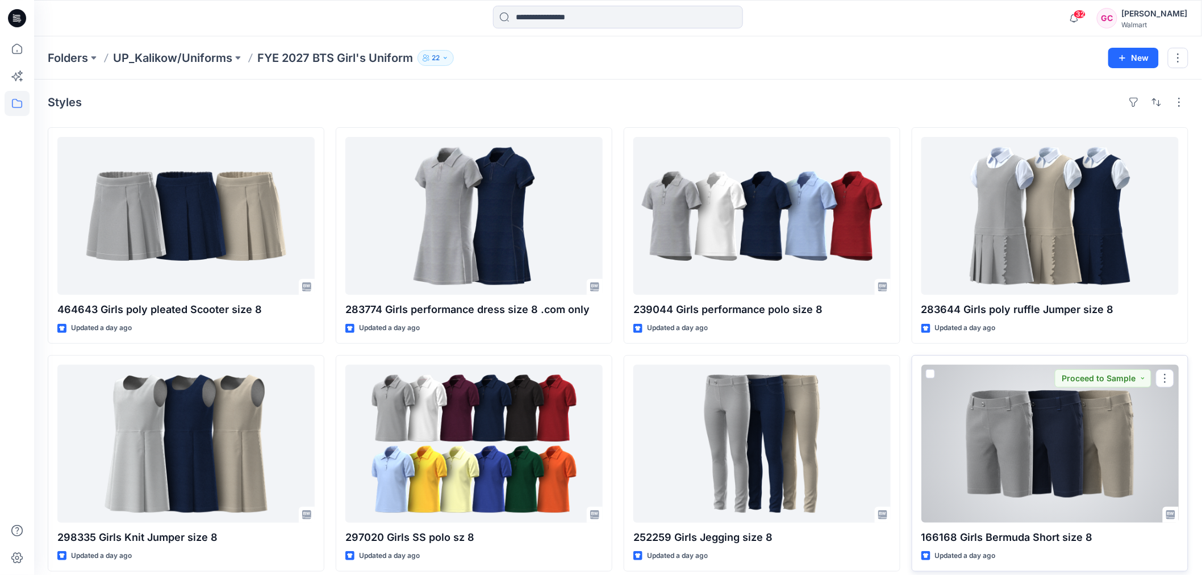
click at [1055, 446] on div at bounding box center [1050, 444] width 257 height 158
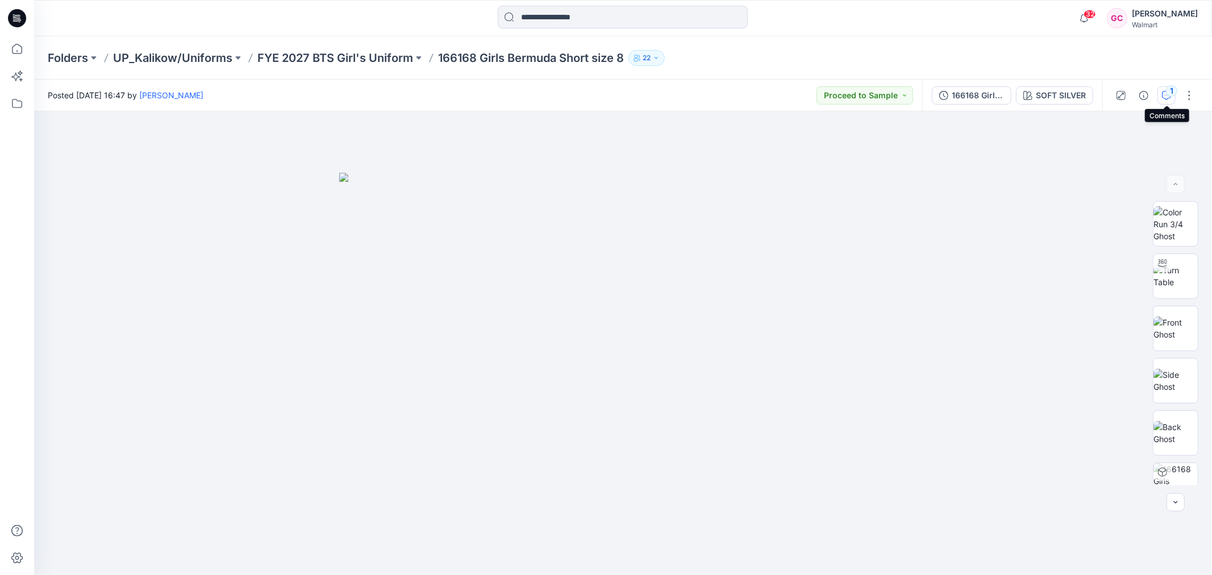
click at [1168, 95] on icon "button" at bounding box center [1166, 95] width 9 height 9
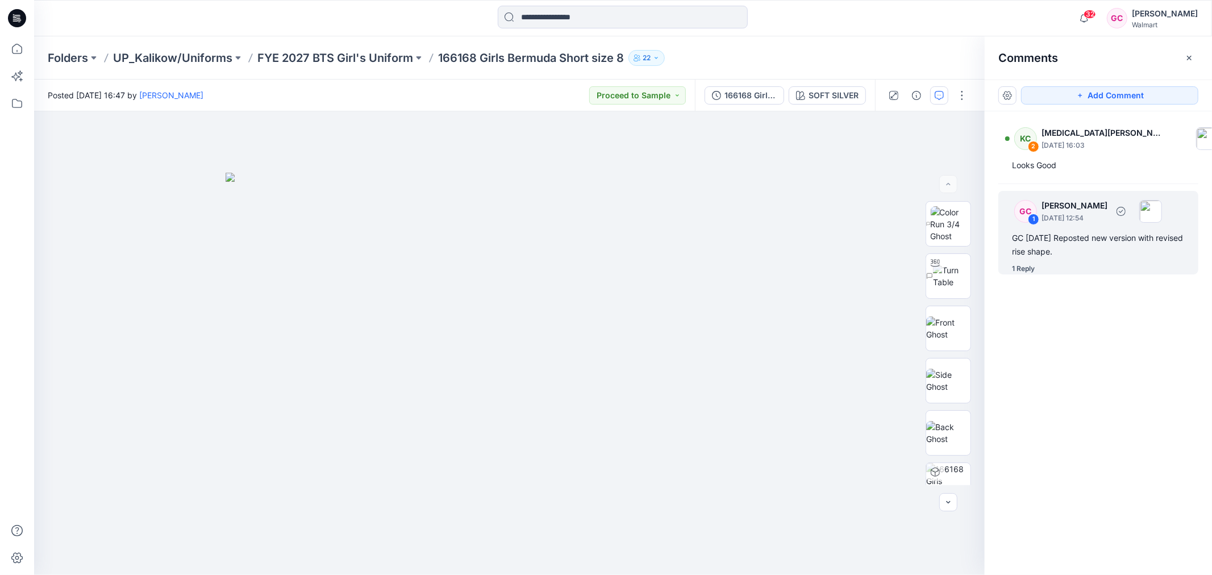
click at [1030, 268] on div "1 Reply" at bounding box center [1023, 268] width 23 height 11
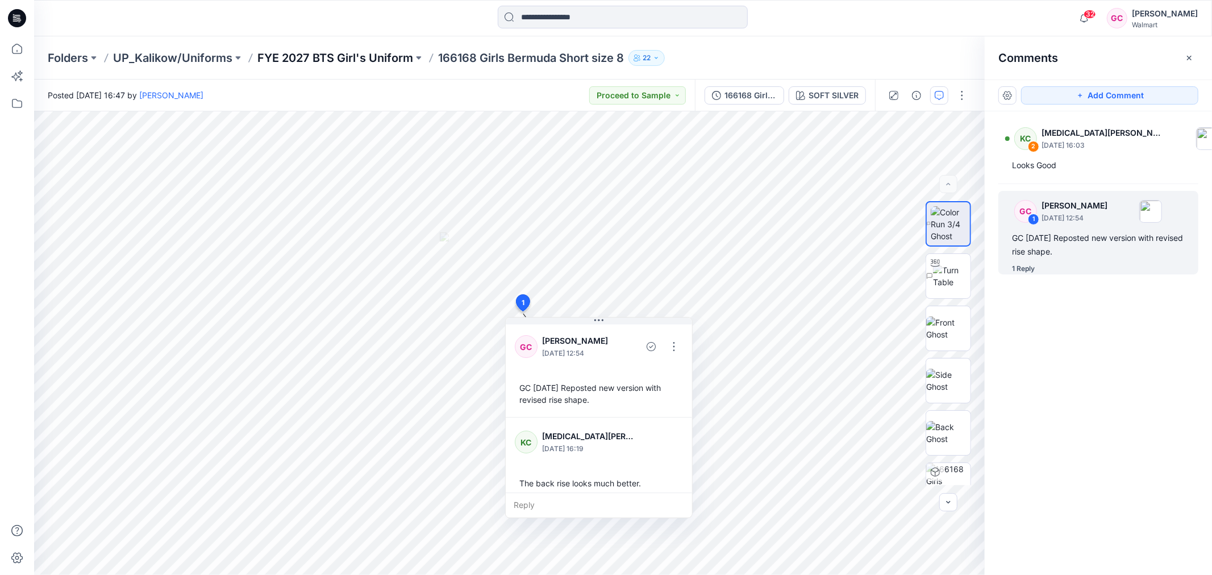
click at [348, 63] on p "FYE 2027 BTS Girl's Uniform" at bounding box center [335, 58] width 156 height 16
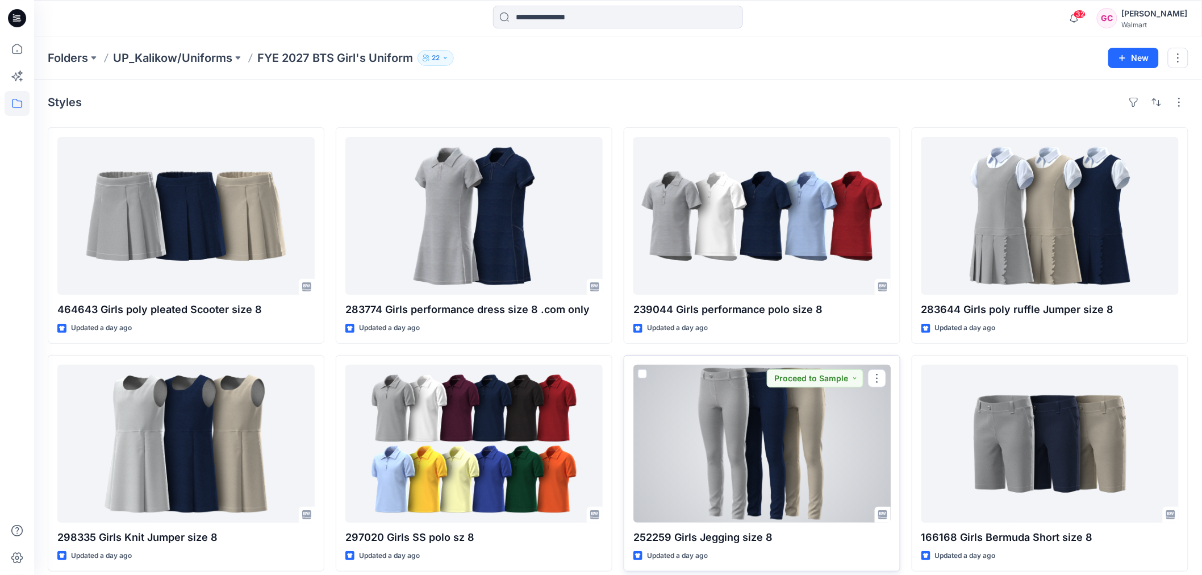
click at [846, 452] on div at bounding box center [761, 444] width 257 height 158
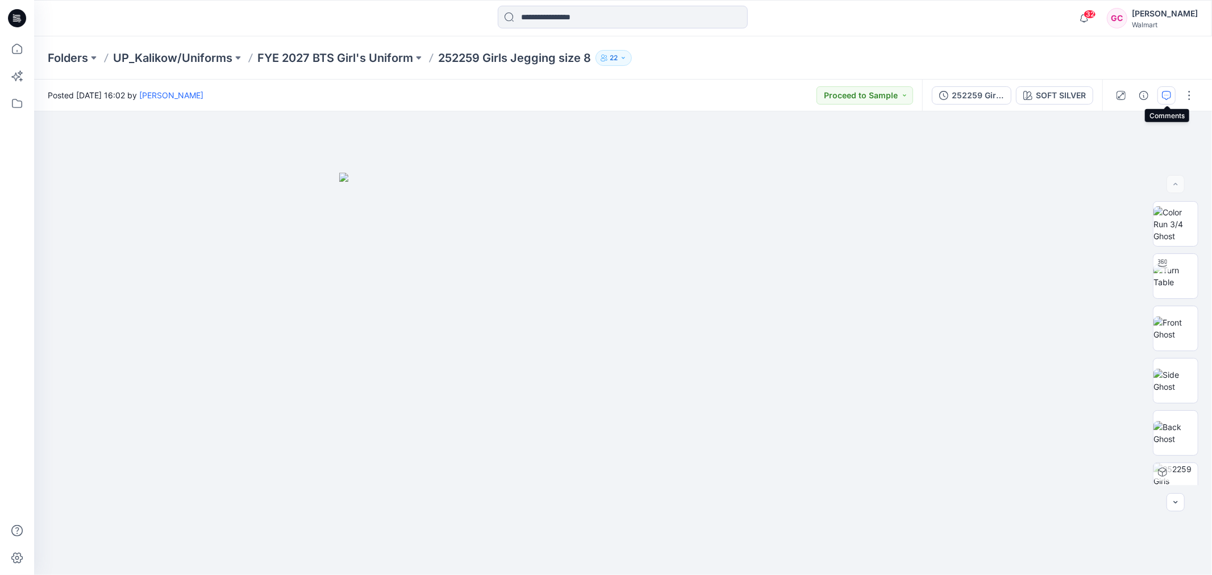
click at [1166, 91] on icon "button" at bounding box center [1166, 95] width 9 height 9
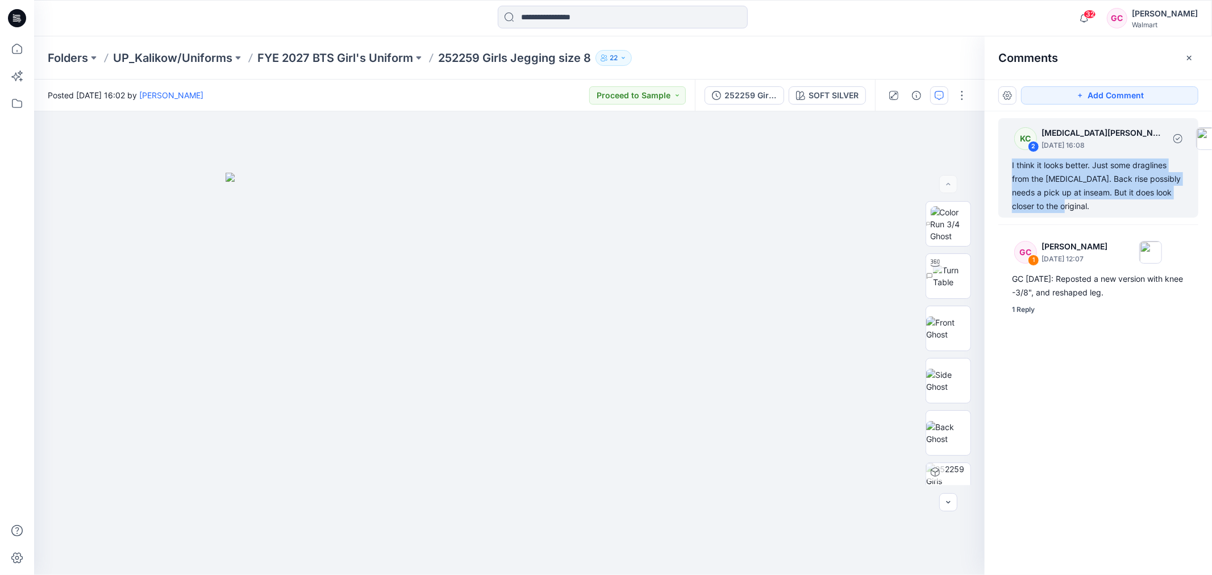
drag, startPoint x: 1059, startPoint y: 205, endPoint x: 1010, endPoint y: 163, distance: 64.1
click at [1010, 163] on div "KC 2 [MEDICAL_DATA][PERSON_NAME] [DATE] 16:08 I think it looks better. Just som…" at bounding box center [1098, 167] width 200 height 99
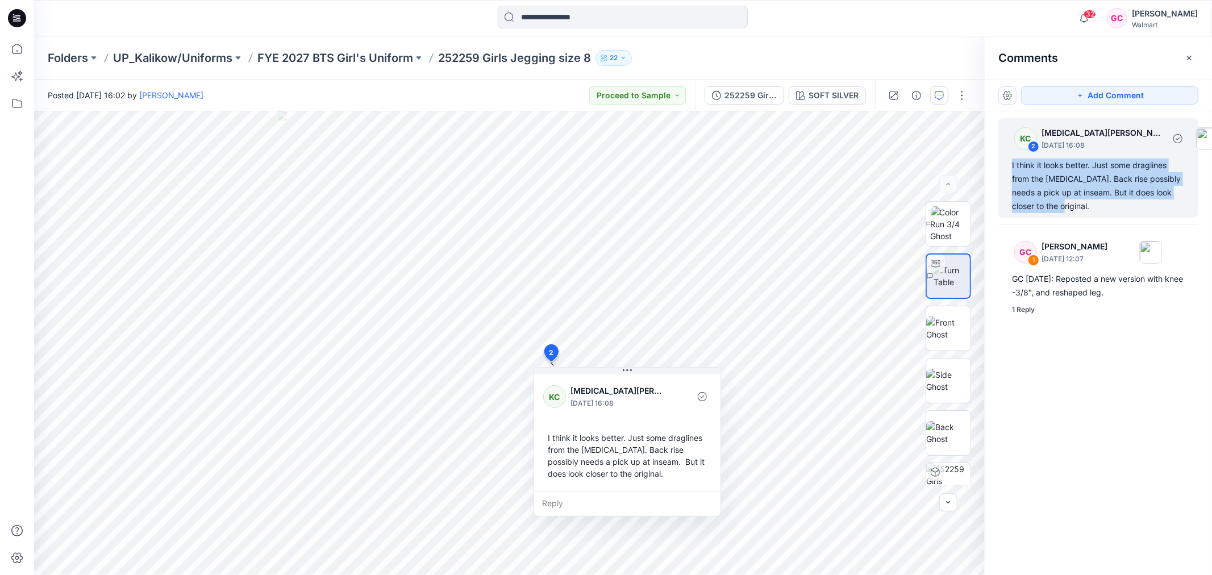
copy div "I think it looks better. Just some draglines from the [MEDICAL_DATA]. Back rise…"
click at [299, 57] on p "FYE 2027 BTS Girl's Uniform" at bounding box center [335, 58] width 156 height 16
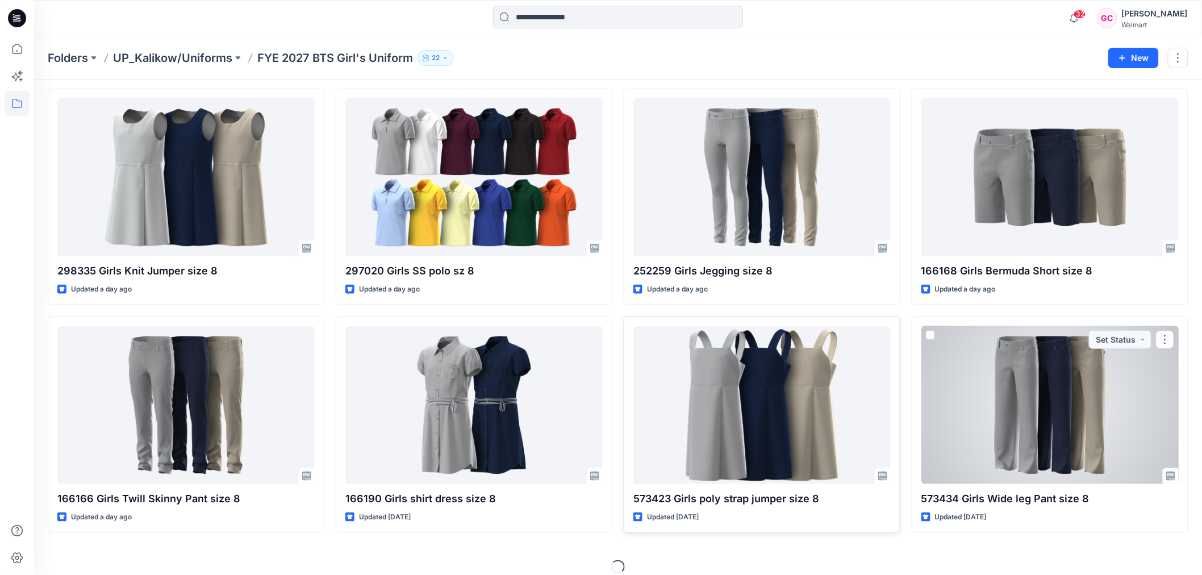
scroll to position [277, 0]
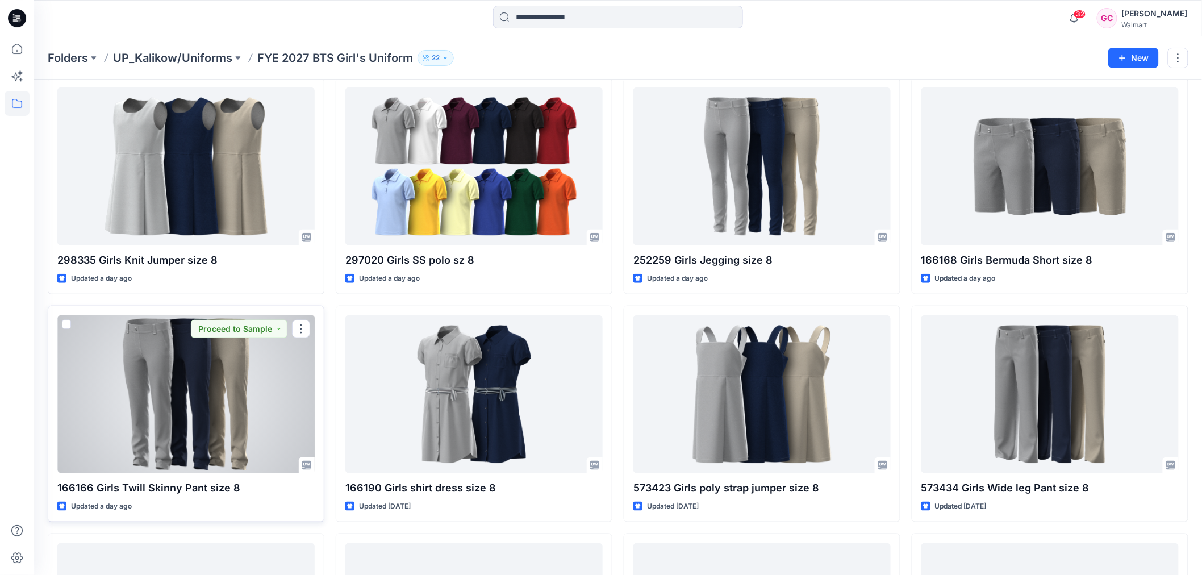
click at [190, 387] on div at bounding box center [185, 394] width 257 height 158
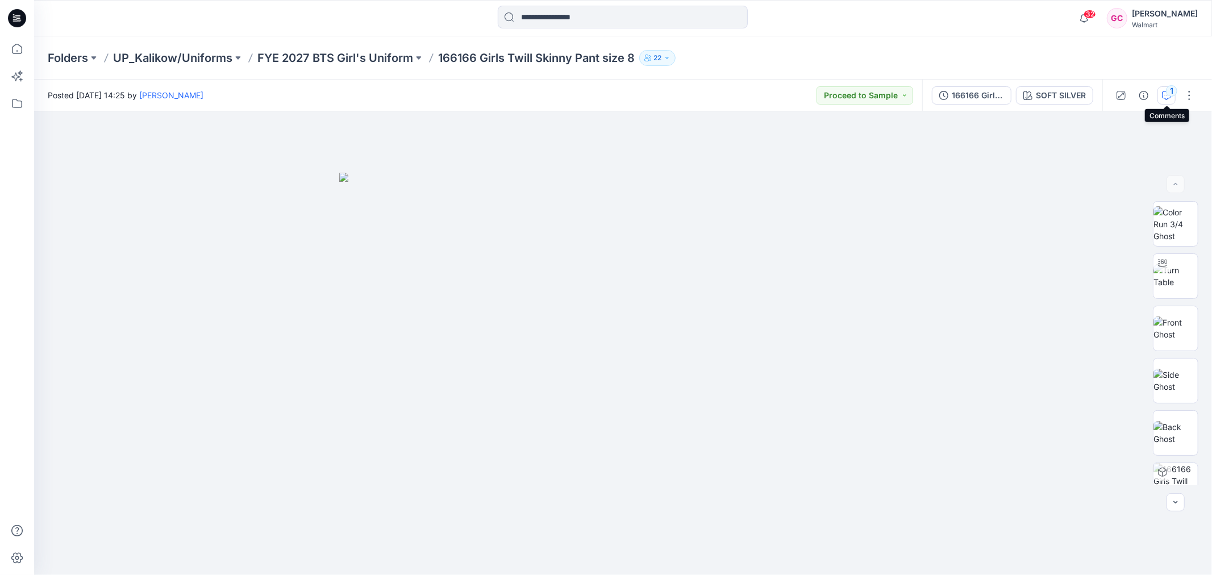
click at [1168, 98] on icon "button" at bounding box center [1166, 95] width 9 height 9
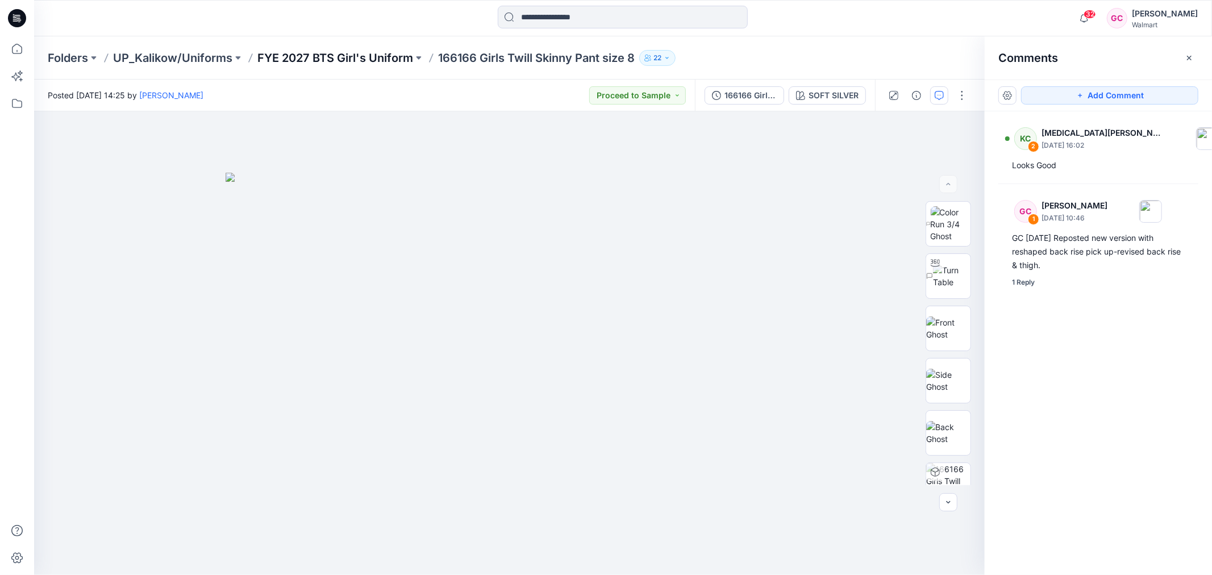
click at [362, 51] on p "FYE 2027 BTS Girl's Uniform" at bounding box center [335, 58] width 156 height 16
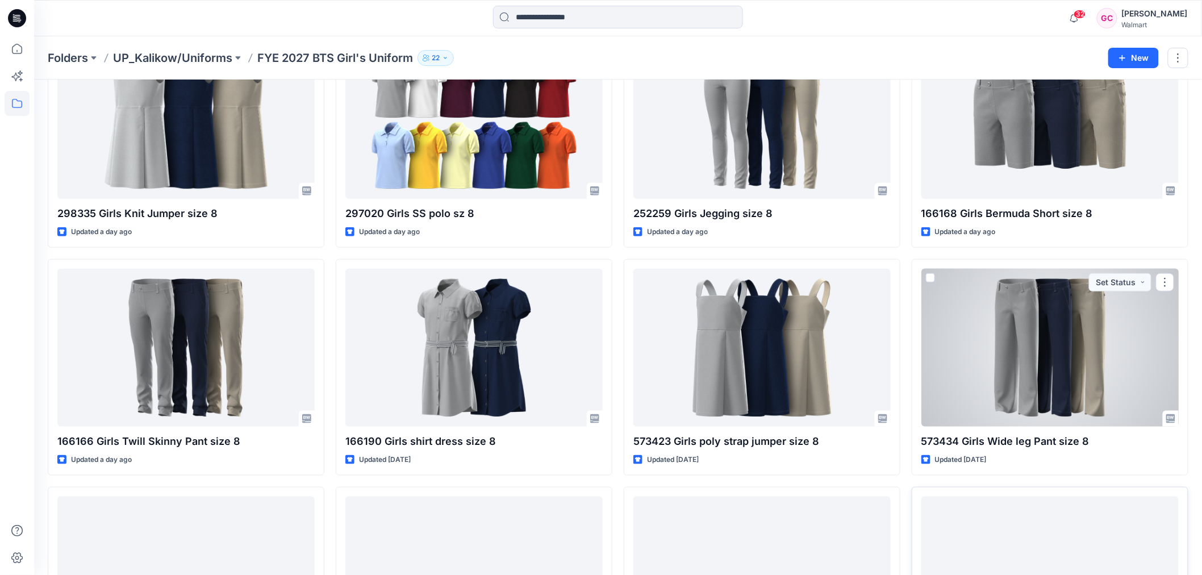
scroll to position [378, 0]
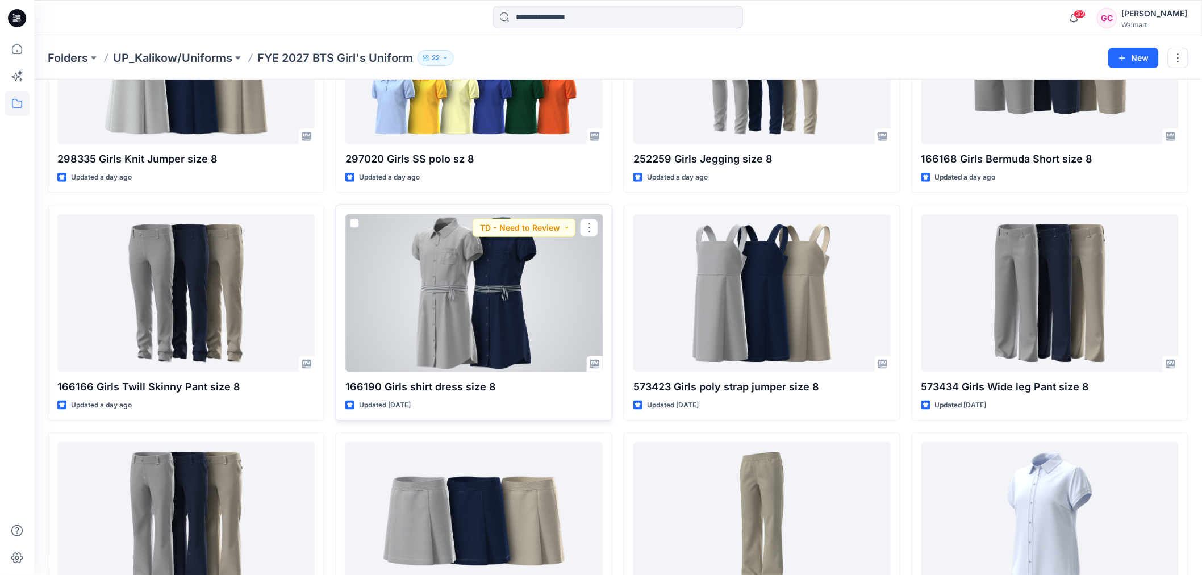
click at [456, 286] on div at bounding box center [473, 293] width 257 height 158
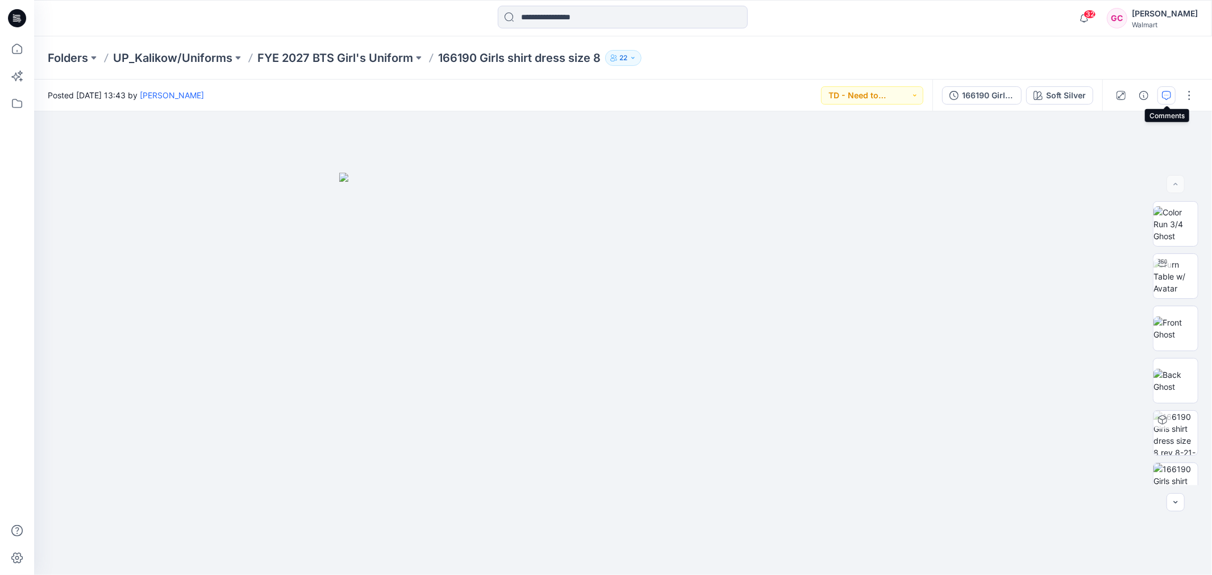
click at [1166, 97] on icon "button" at bounding box center [1166, 95] width 9 height 9
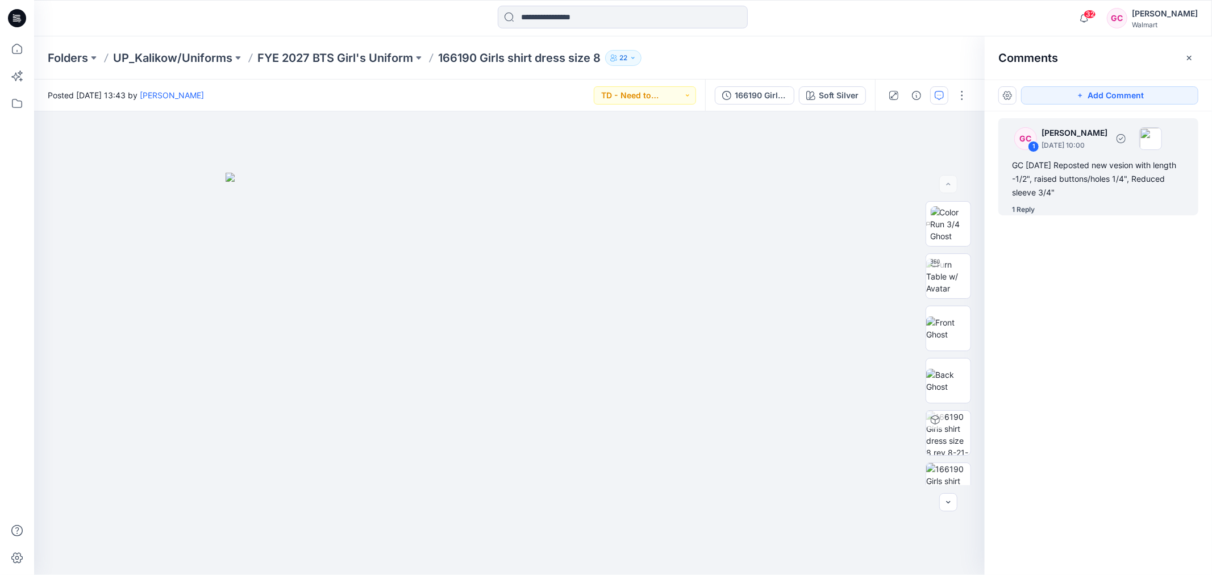
click at [1018, 210] on div "1 Reply" at bounding box center [1023, 209] width 23 height 11
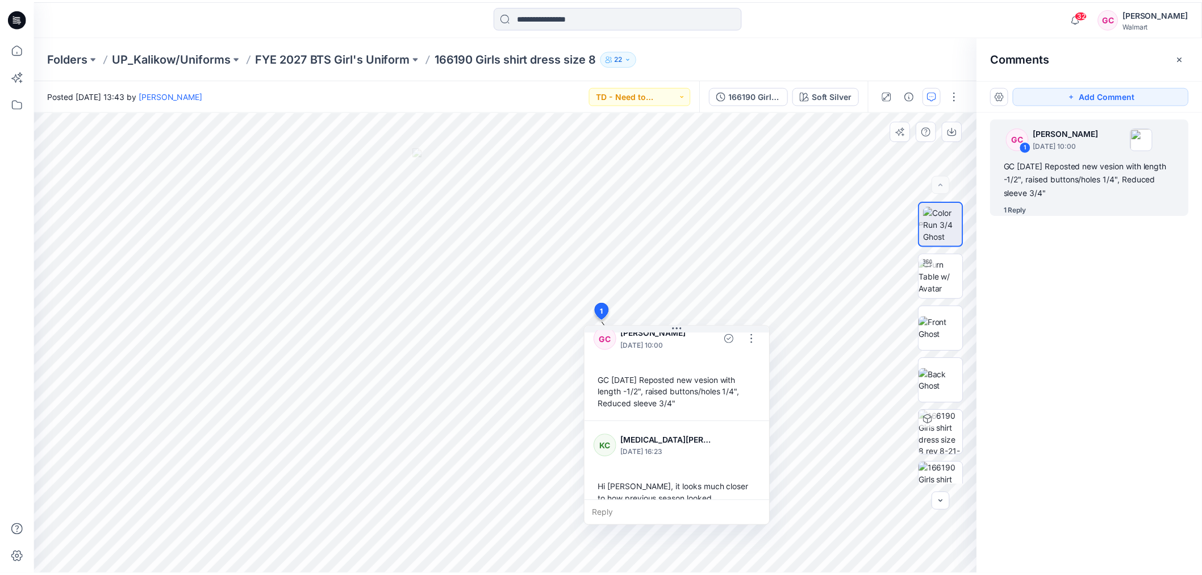
scroll to position [31, 0]
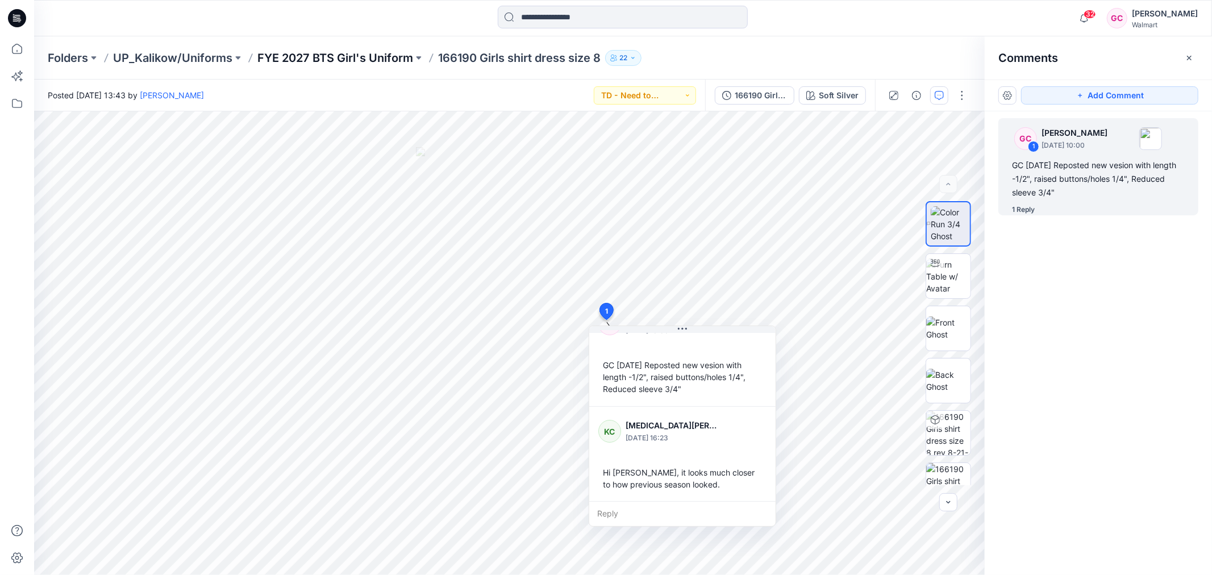
click at [361, 61] on p "FYE 2027 BTS Girl's Uniform" at bounding box center [335, 58] width 156 height 16
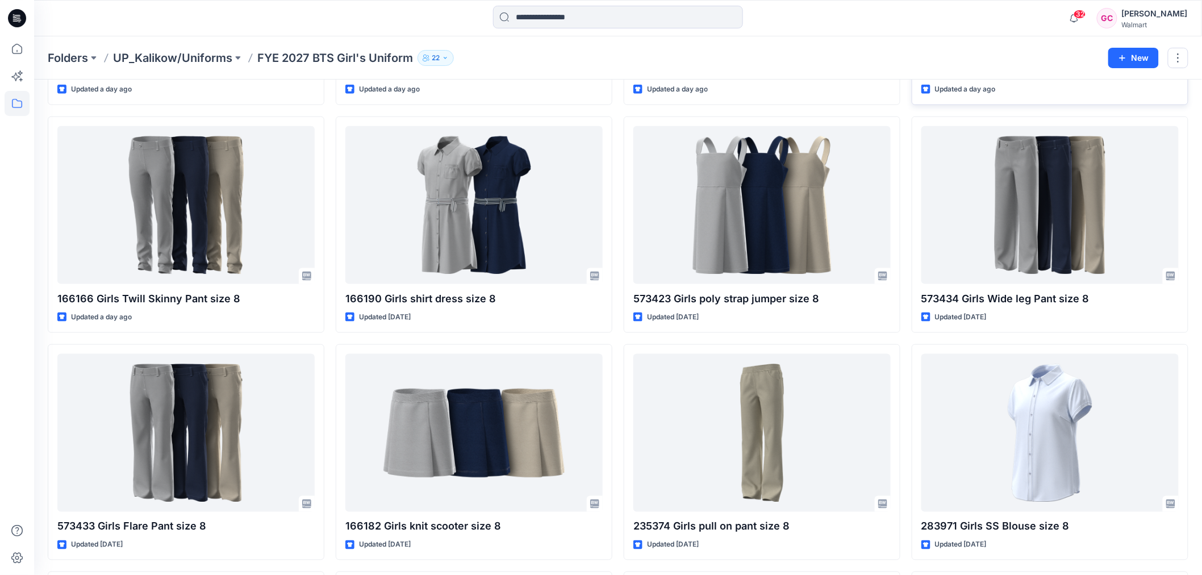
scroll to position [631, 0]
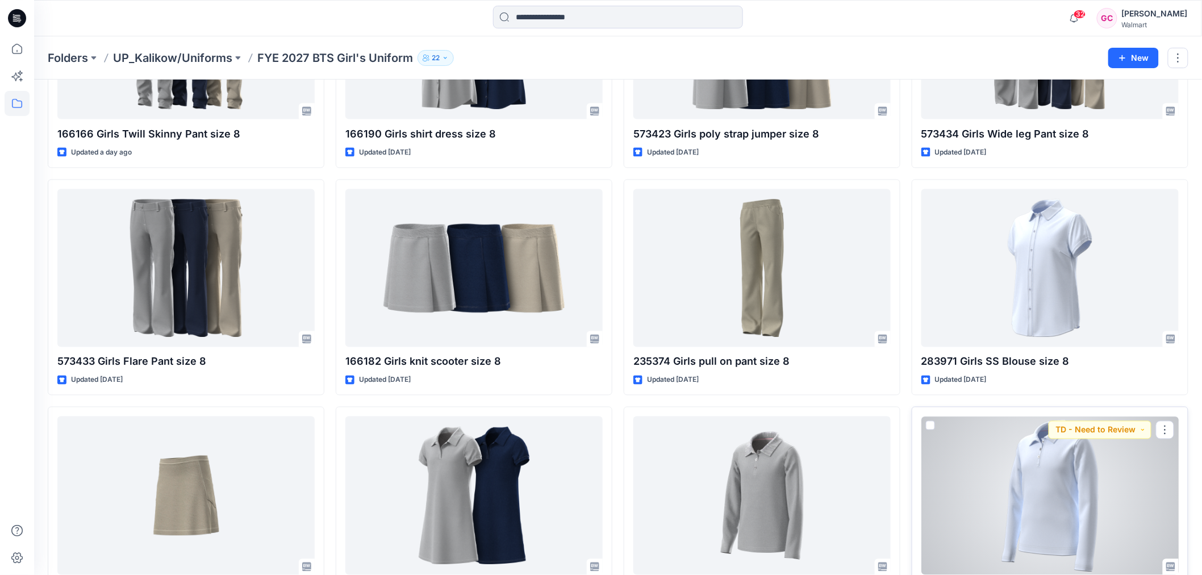
click at [1057, 474] on div at bounding box center [1050, 495] width 257 height 158
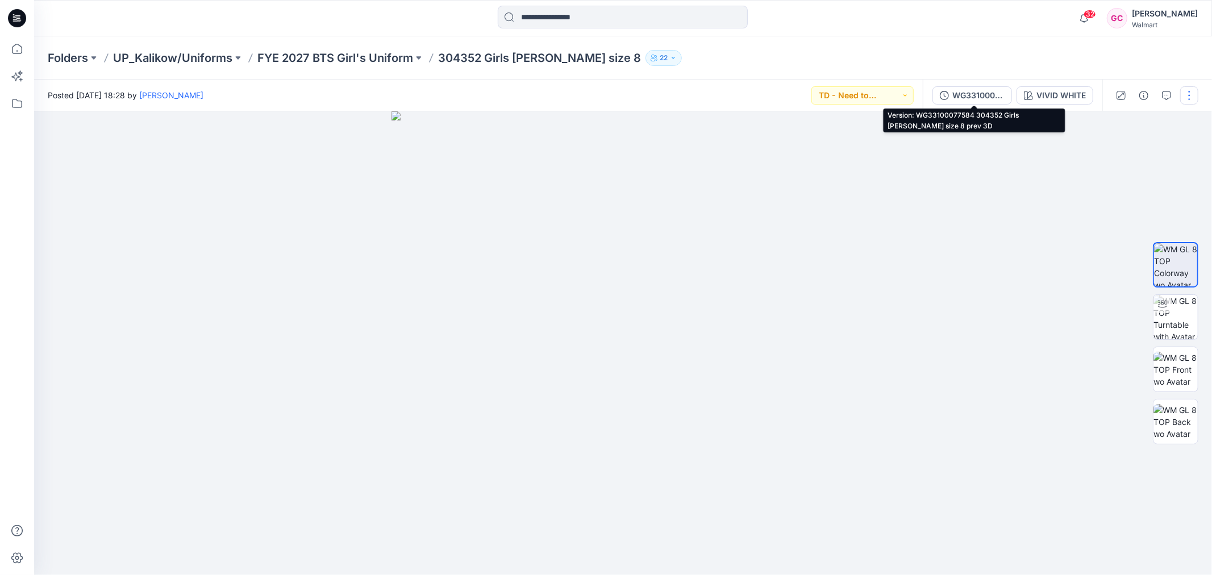
click at [970, 90] on div "WG33100077584 304352 Girls [PERSON_NAME] size 8 prev 3D" at bounding box center [978, 95] width 52 height 12
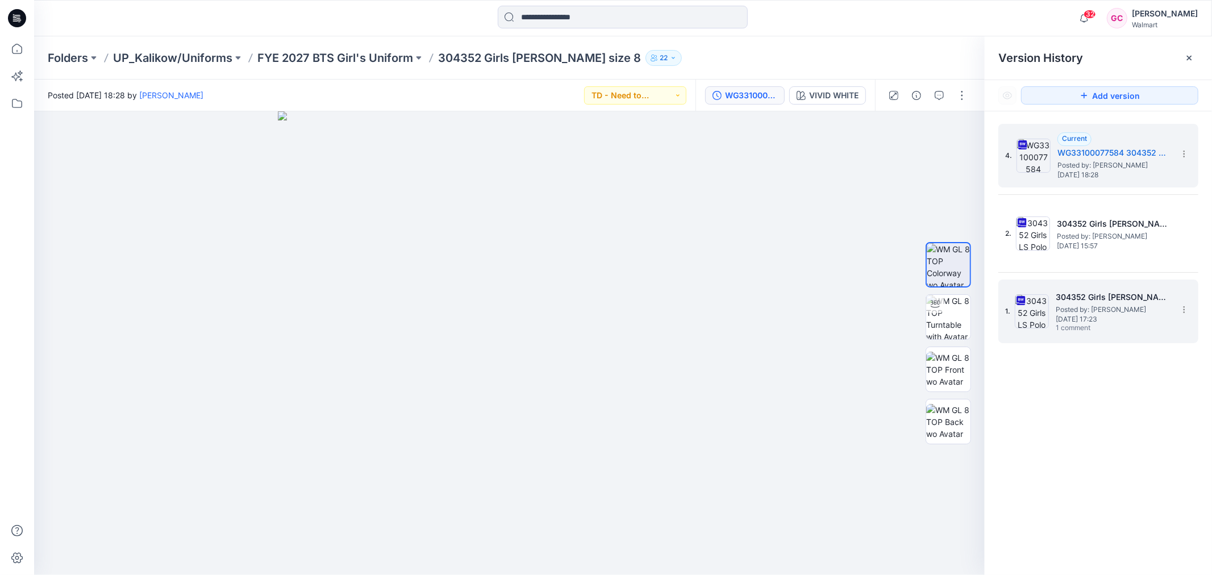
click at [1099, 309] on span "Posted by: [PERSON_NAME]" at bounding box center [1113, 309] width 114 height 11
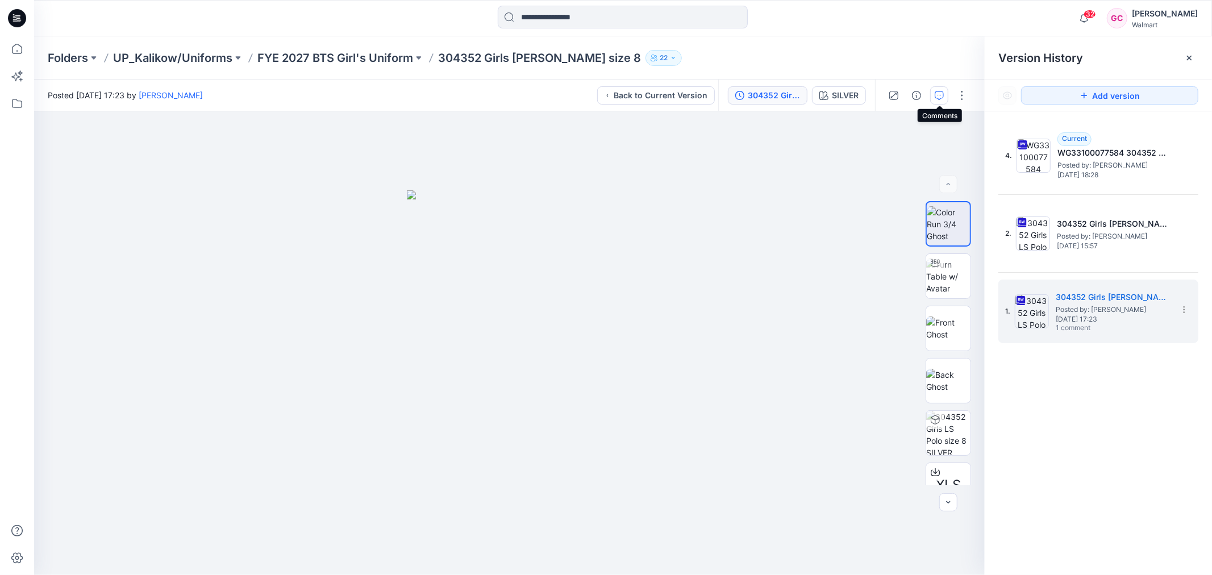
click at [937, 94] on icon "button" at bounding box center [939, 95] width 9 height 9
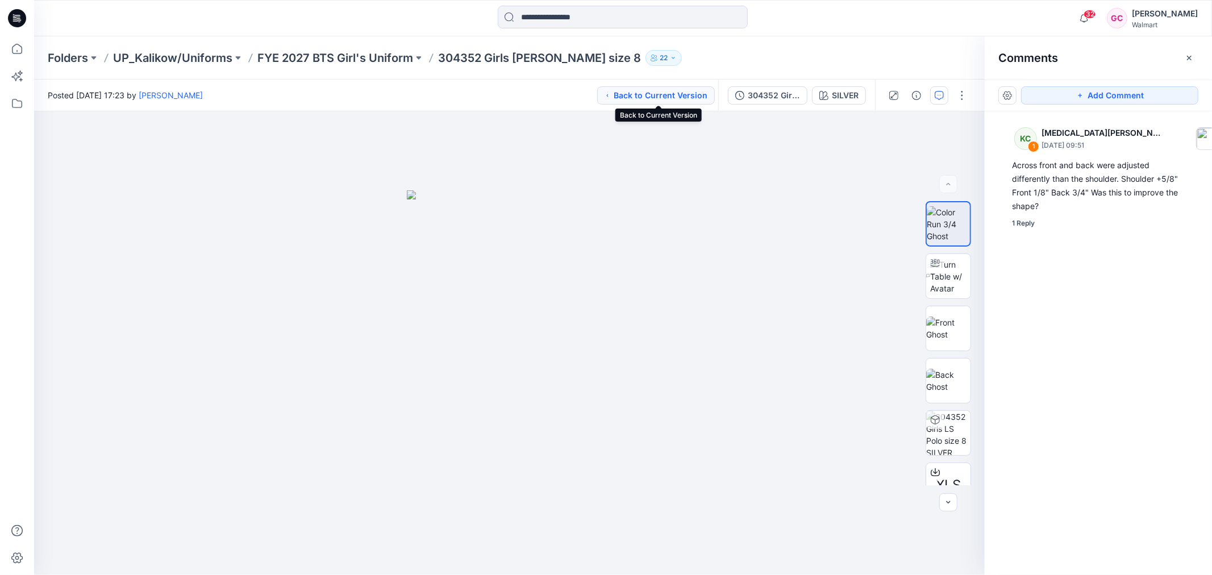
click at [678, 97] on button "Back to Current Version" at bounding box center [656, 95] width 118 height 18
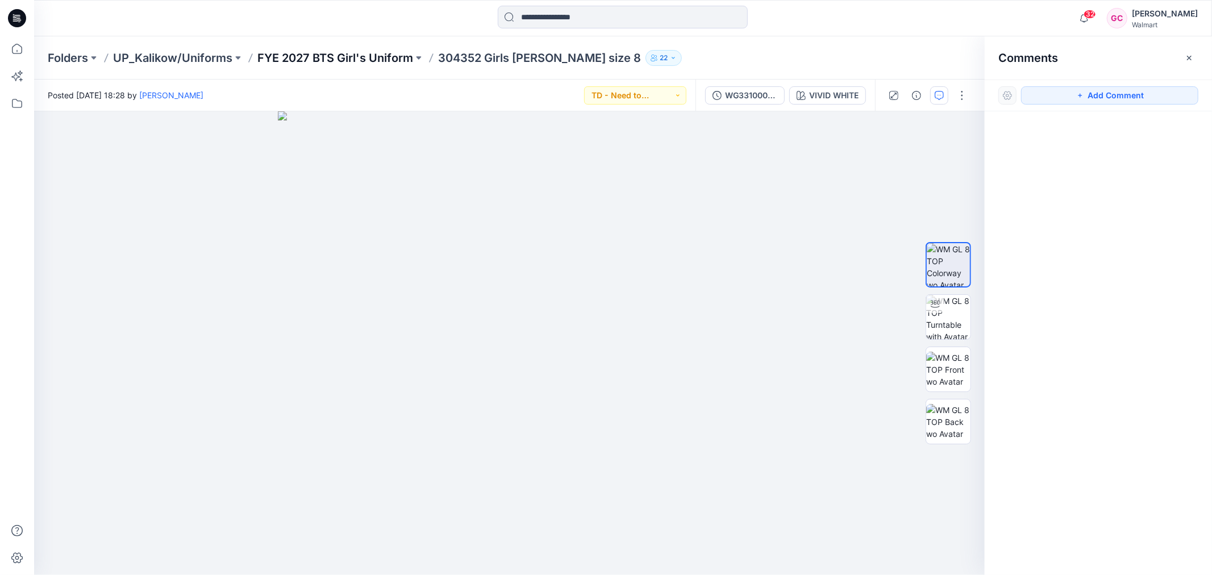
click at [331, 60] on p "FYE 2027 BTS Girl's Uniform" at bounding box center [335, 58] width 156 height 16
